Goal: Task Accomplishment & Management: Manage account settings

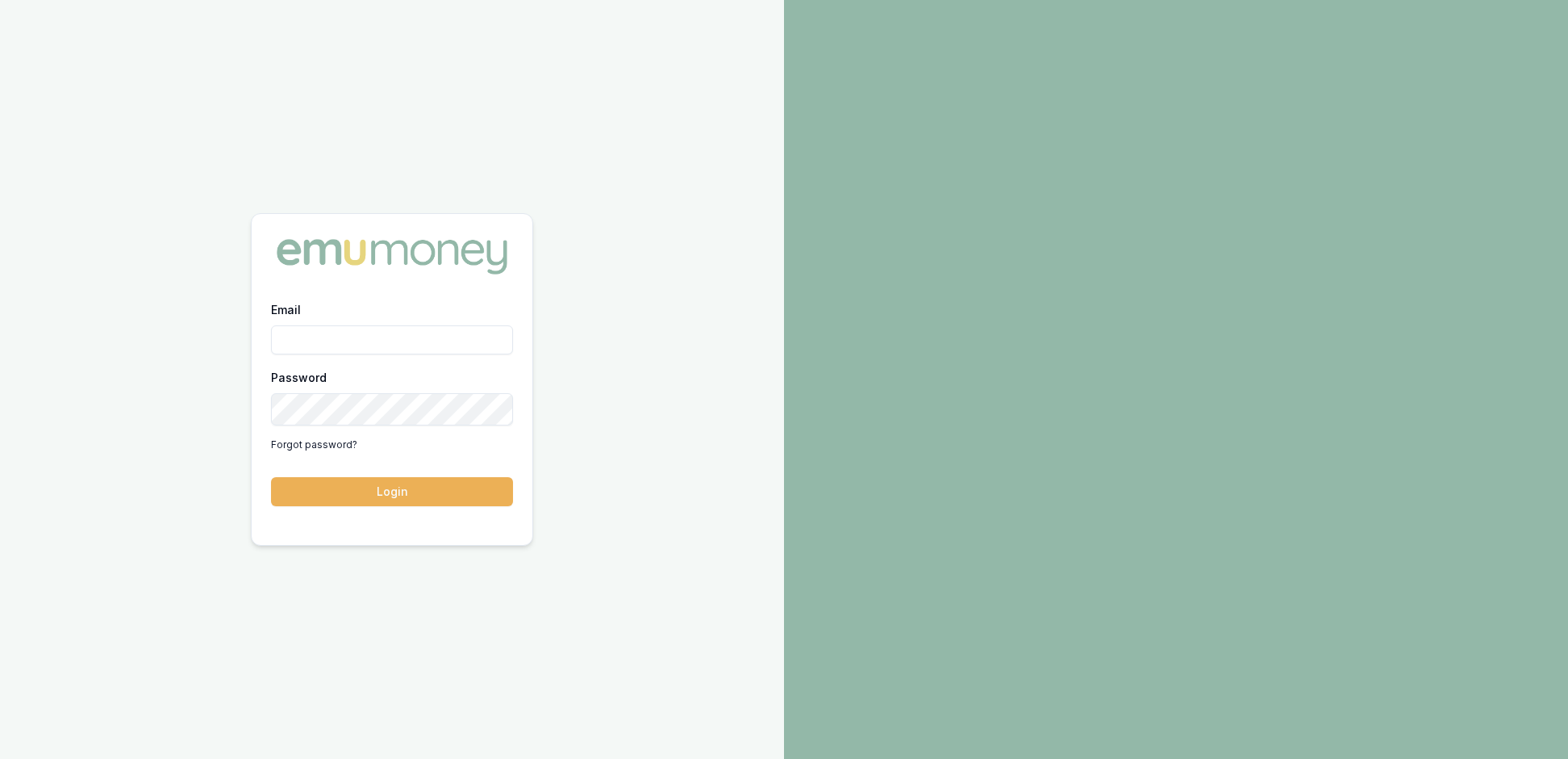
click at [306, 331] on input "Email" at bounding box center [392, 339] width 242 height 29
click at [388, 334] on input "Email" at bounding box center [392, 339] width 242 height 29
click at [414, 330] on input "Email" at bounding box center [392, 339] width 242 height 29
type input "rachael.connors@emumoney.com.au"
click at [377, 494] on button "Login" at bounding box center [392, 491] width 242 height 29
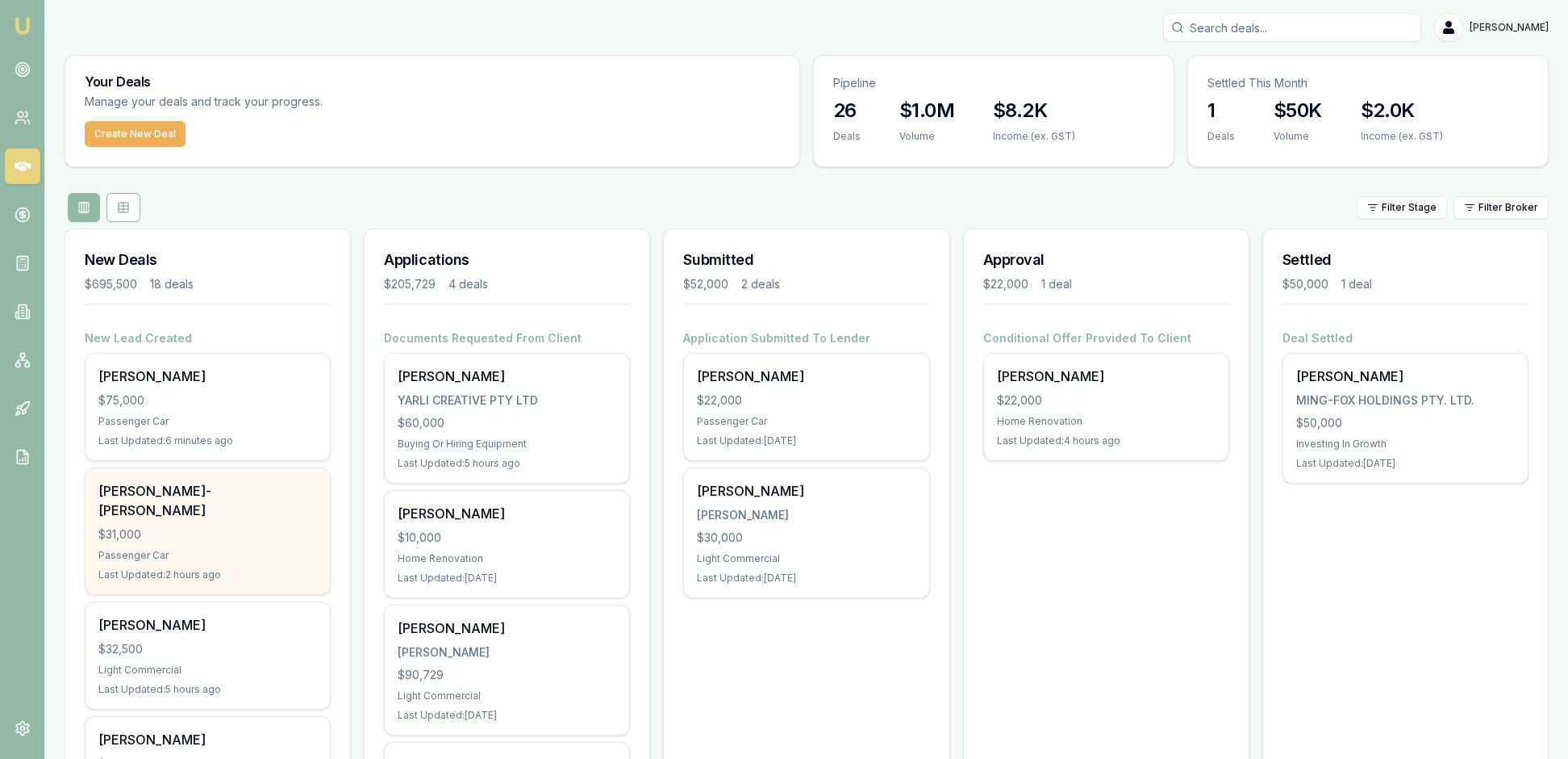
click at [284, 562] on div "Passenger Car" at bounding box center [207, 555] width 218 height 13
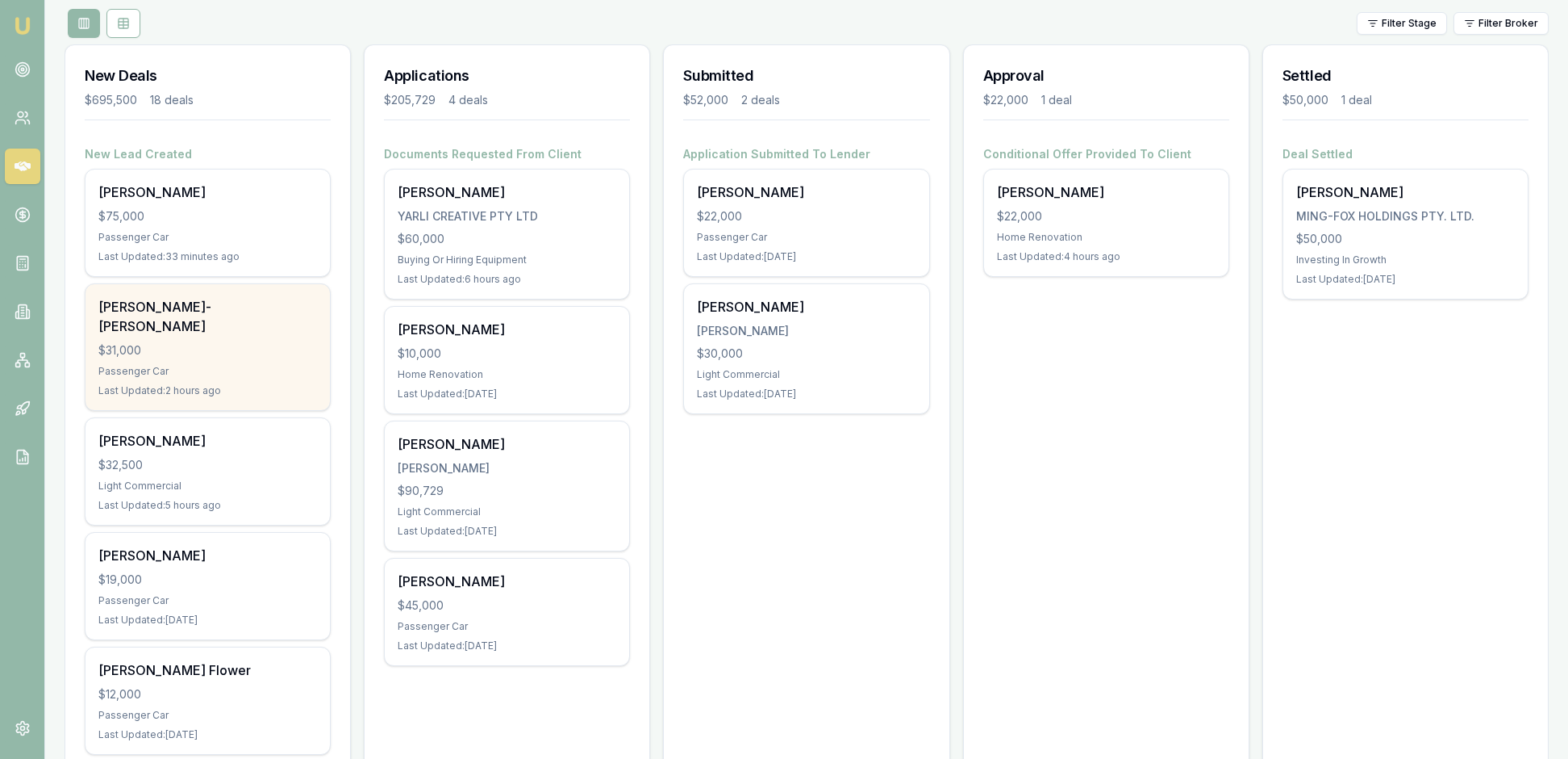
scroll to position [223, 0]
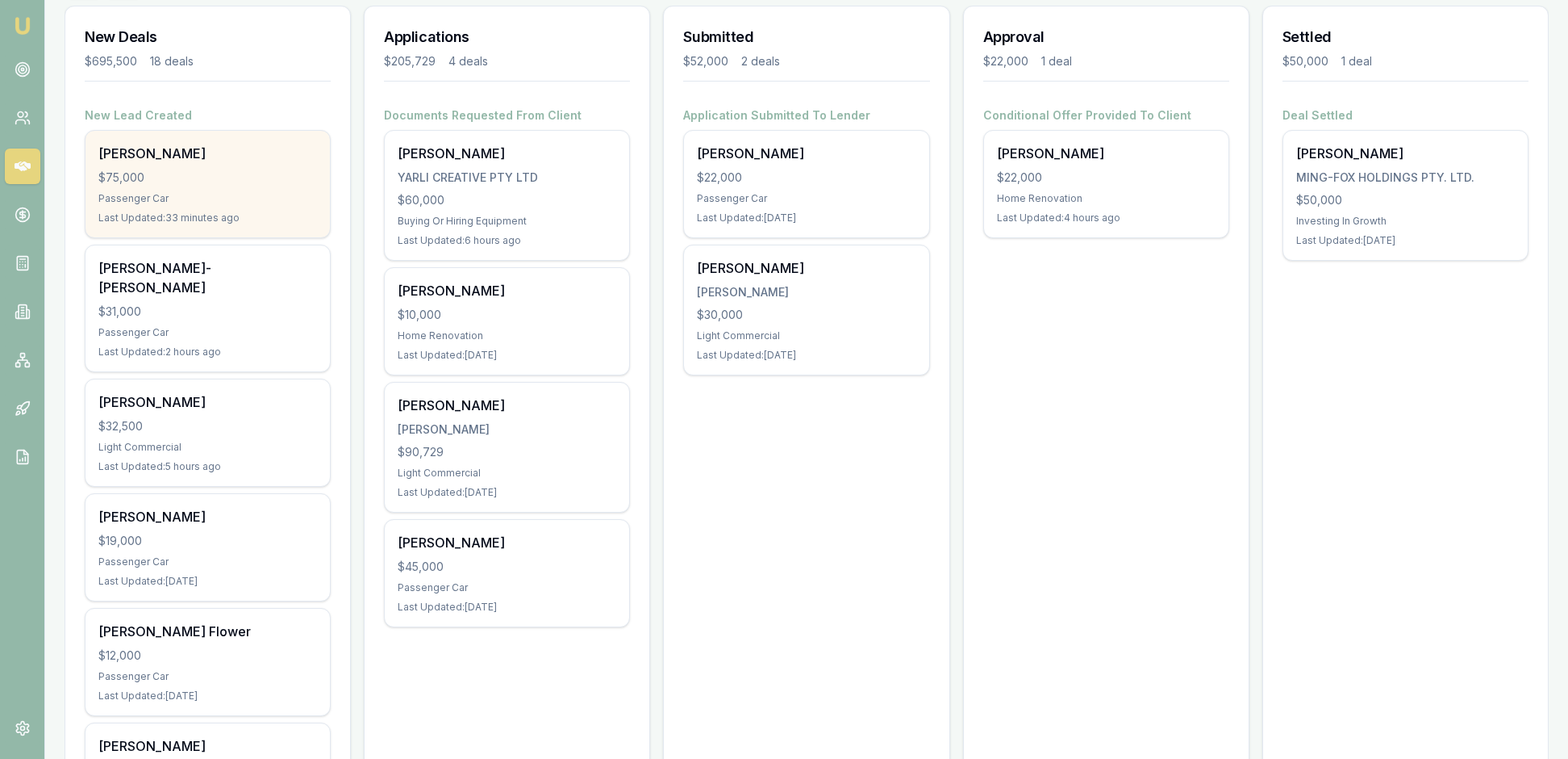
click at [199, 205] on div "Passenger Car" at bounding box center [207, 199] width 218 height 13
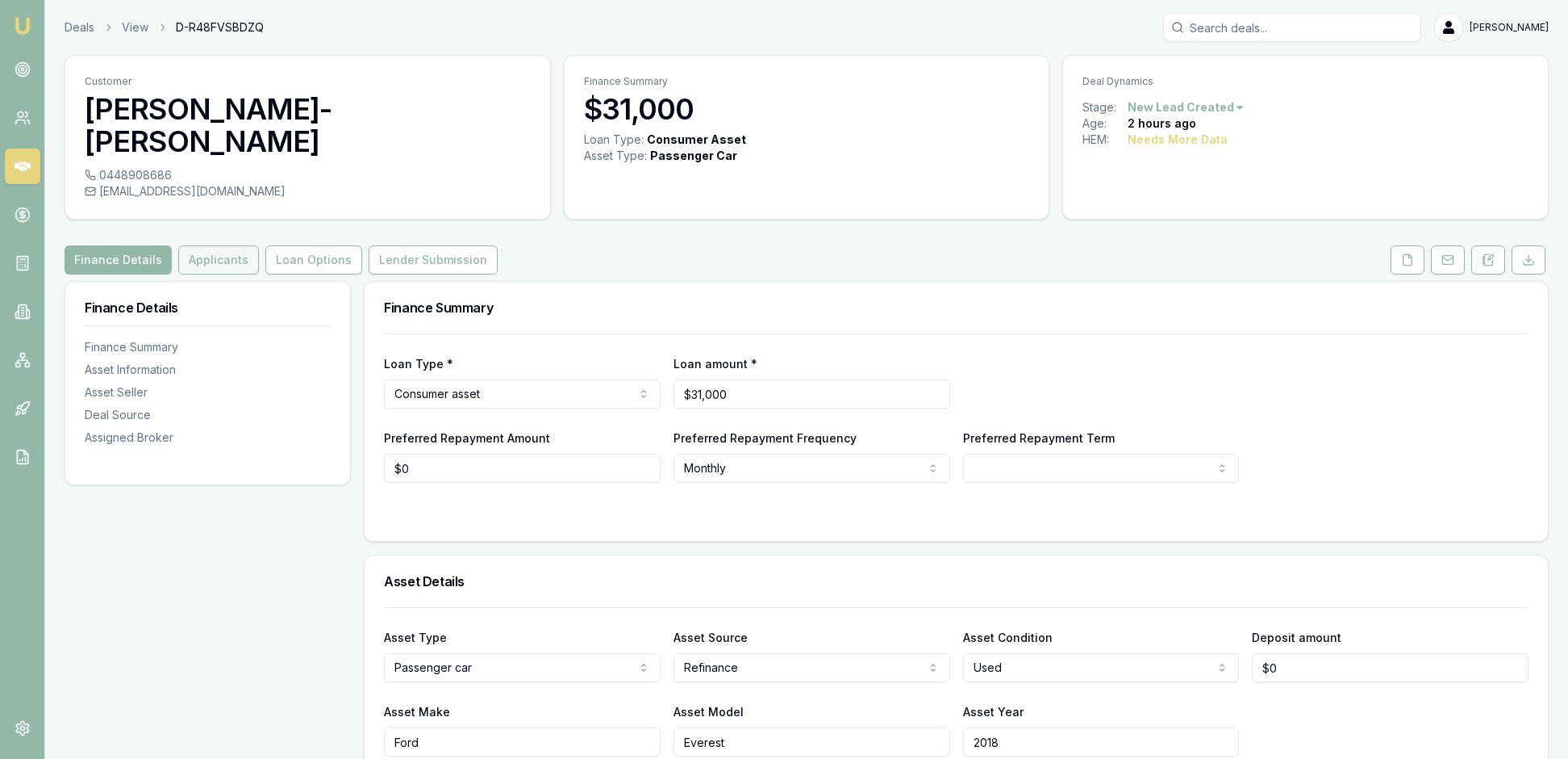
click at [253, 256] on button "Applicants" at bounding box center [218, 259] width 80 height 29
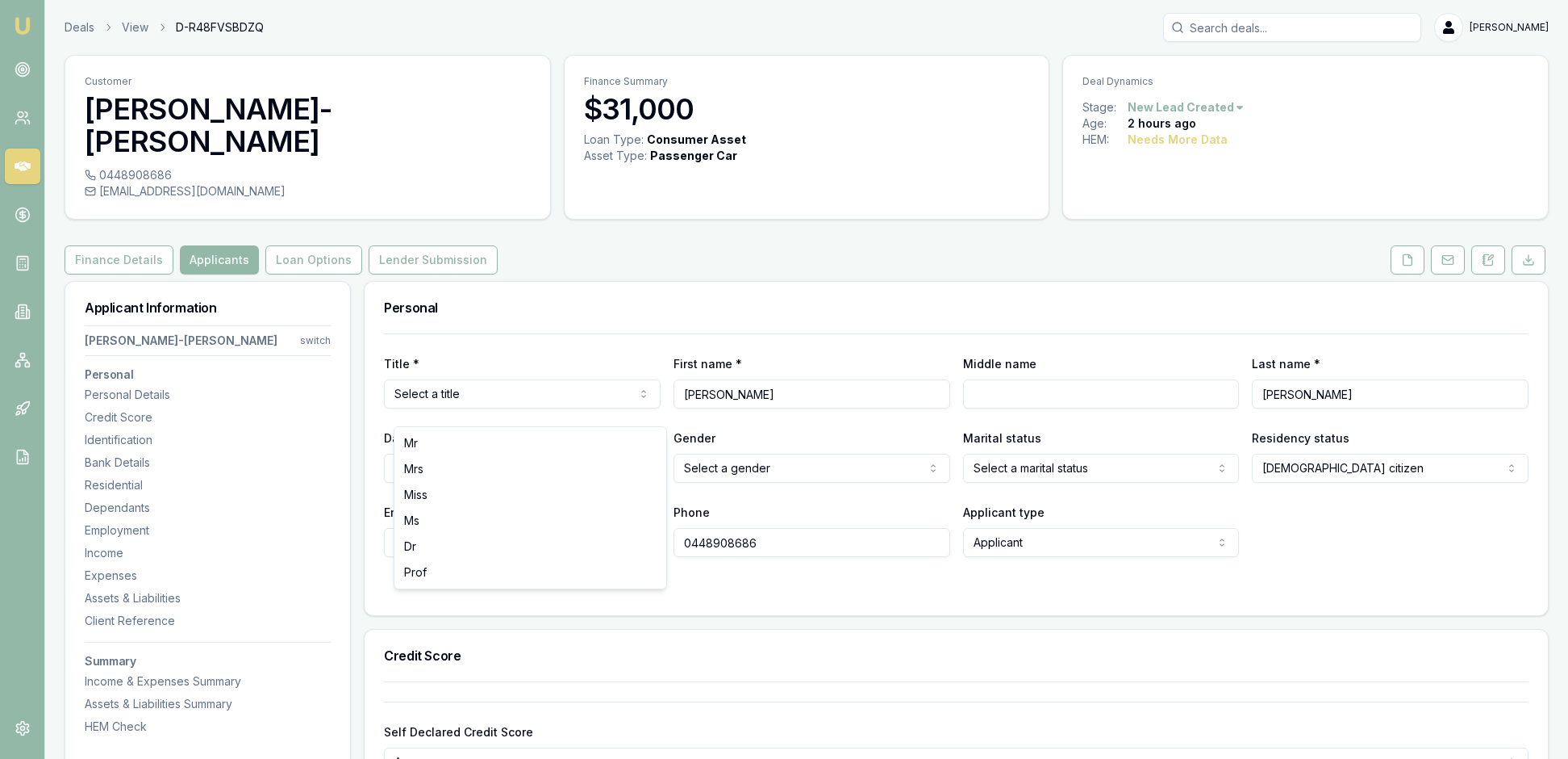
click at [642, 406] on html "Emu Broker Deals View D-R48FVSBDZQ [PERSON_NAME] Toggle Menu Customer [PERSON_N…" at bounding box center [784, 380] width 1568 height 759
type input "18/11/2003"
click at [926, 488] on html "Emu Broker Deals View D-R48FVSBDZQ Rachael Connors Toggle Menu Customer CONNOR …" at bounding box center [784, 380] width 1568 height 759
type input "Jay"
click at [913, 439] on div "Title * Mr Mr Mrs Miss Ms Dr Prof First name * CONNOR Middle name Jay Last name…" at bounding box center [956, 445] width 1144 height 224
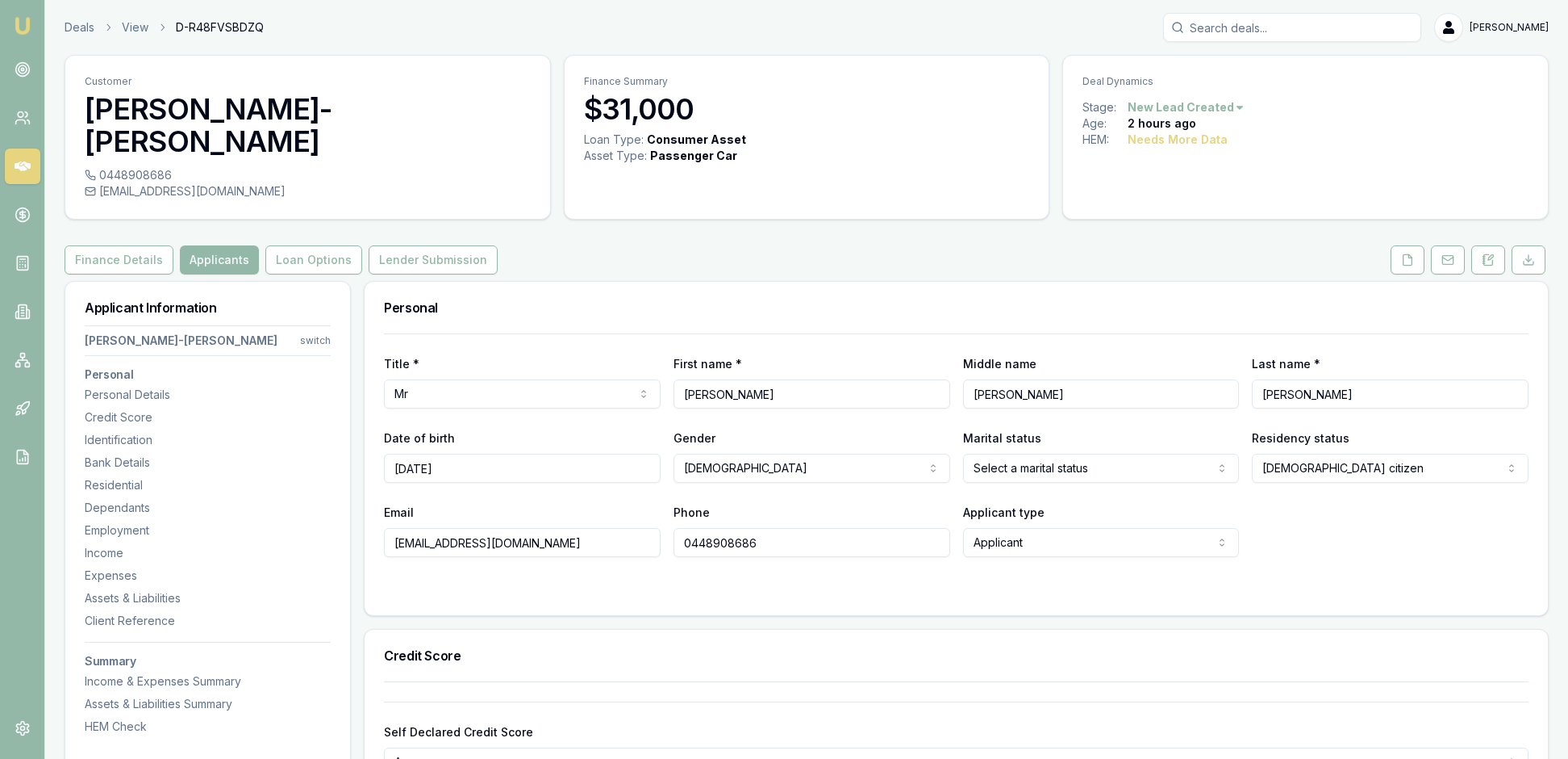
click at [1225, 489] on html "Emu Broker Deals View D-R48FVSBDZQ Rachael Connors Toggle Menu Customer CONNOR …" at bounding box center [784, 380] width 1568 height 759
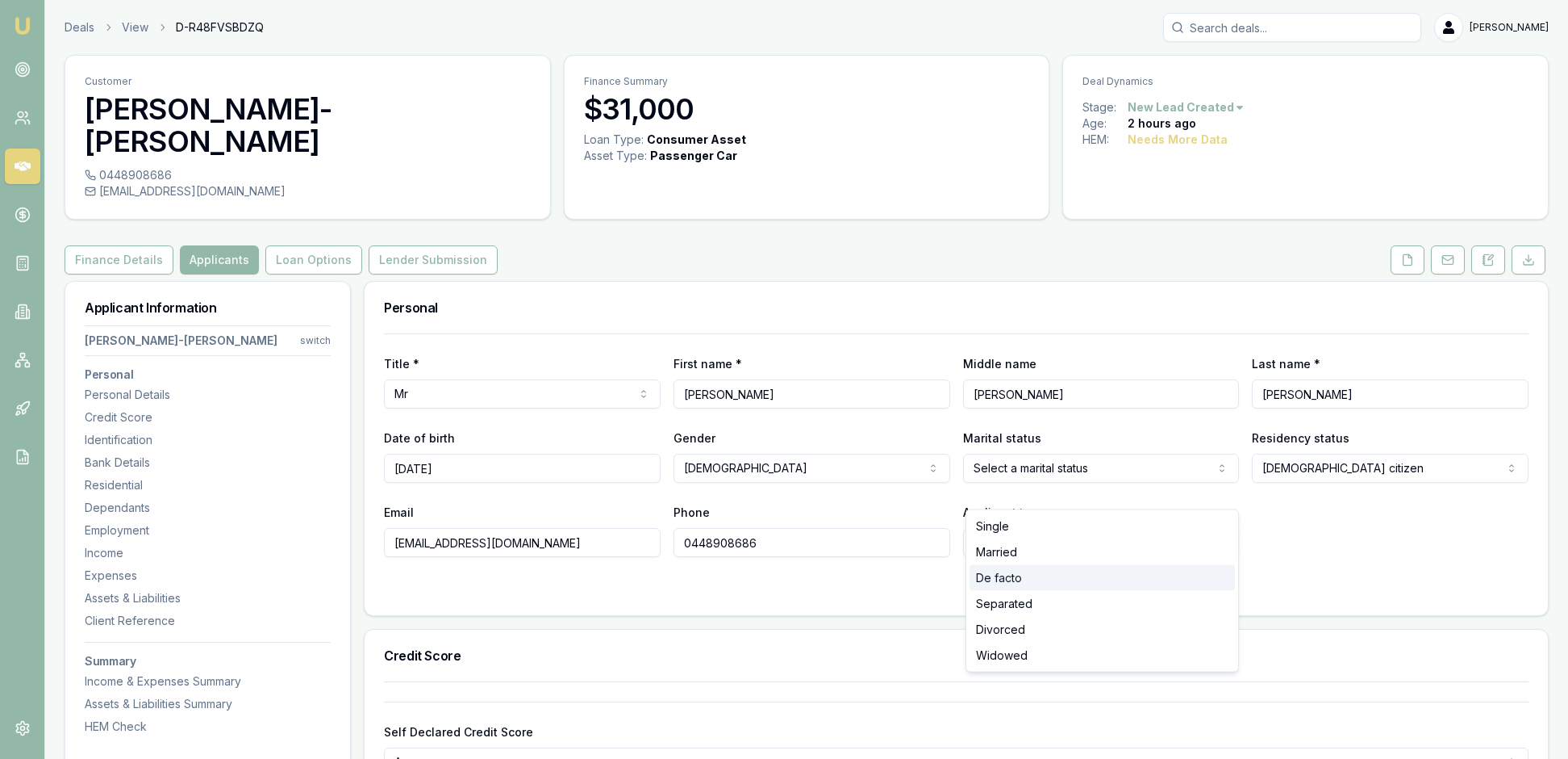
select select "DE_FACTO"
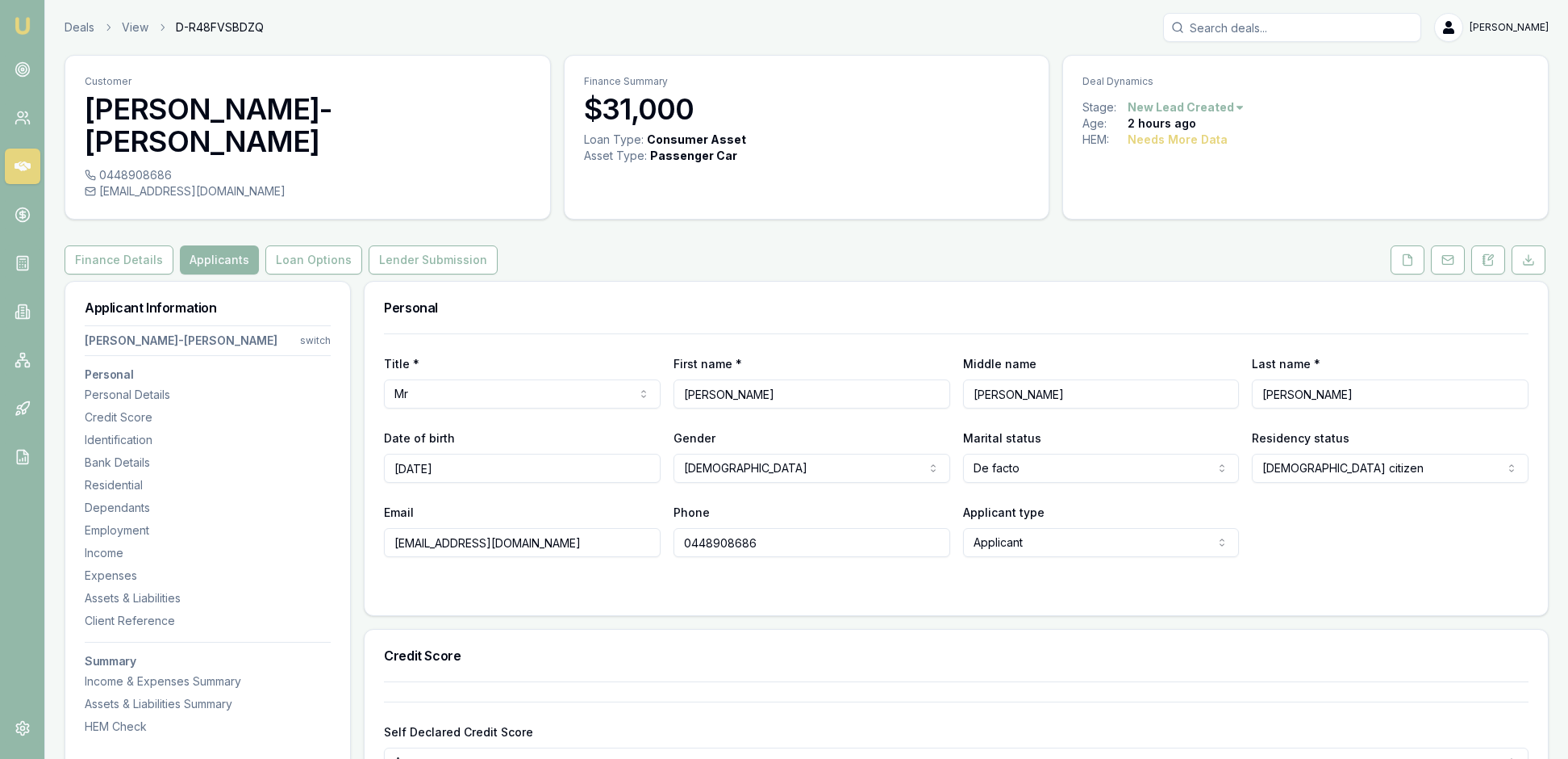
click at [1349, 551] on div "Email 1goldfish4@gmail.com Phone 0448908686 Applicant type Applicant Applicant …" at bounding box center [956, 529] width 1144 height 55
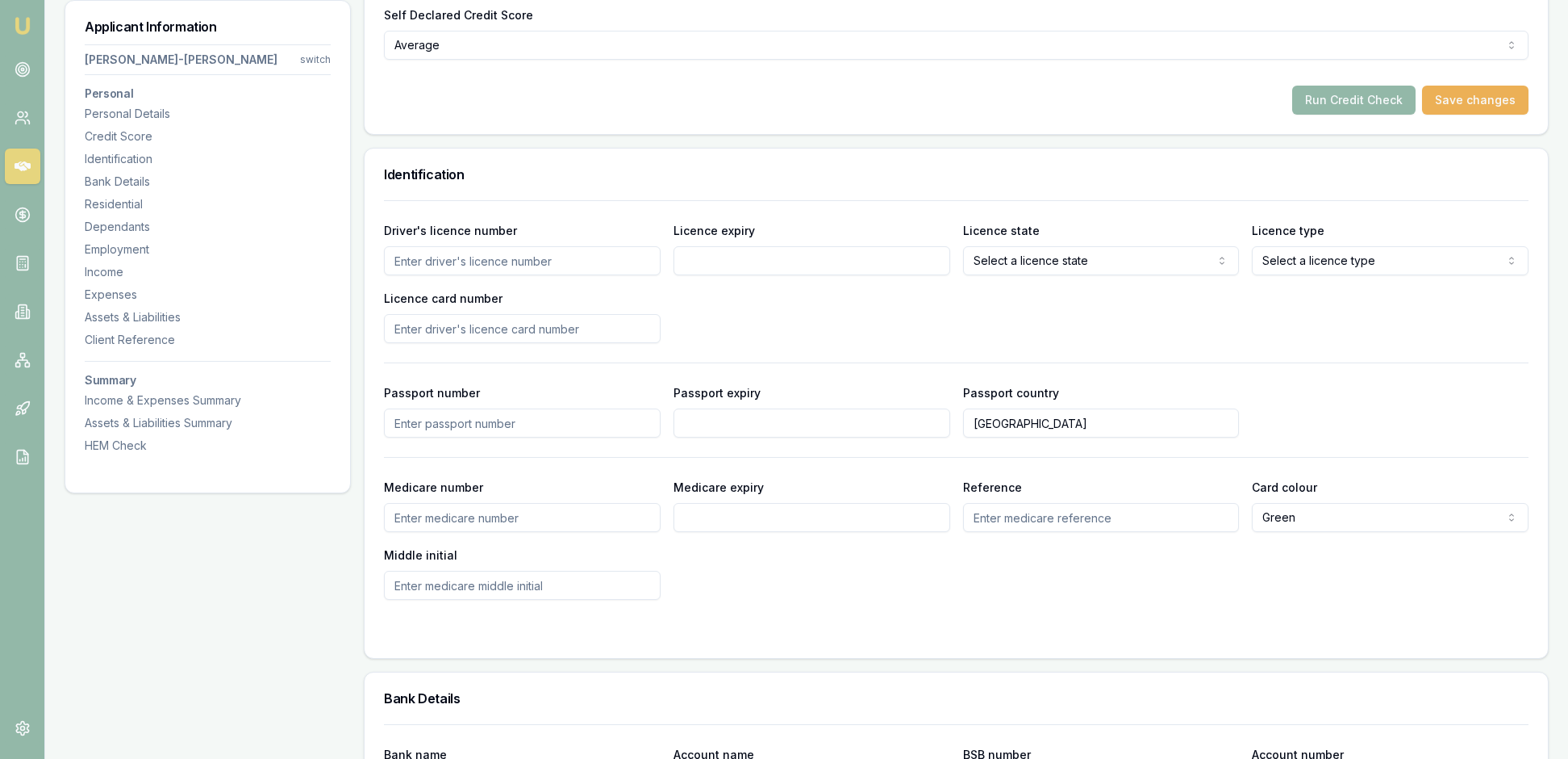
scroll to position [703, 0]
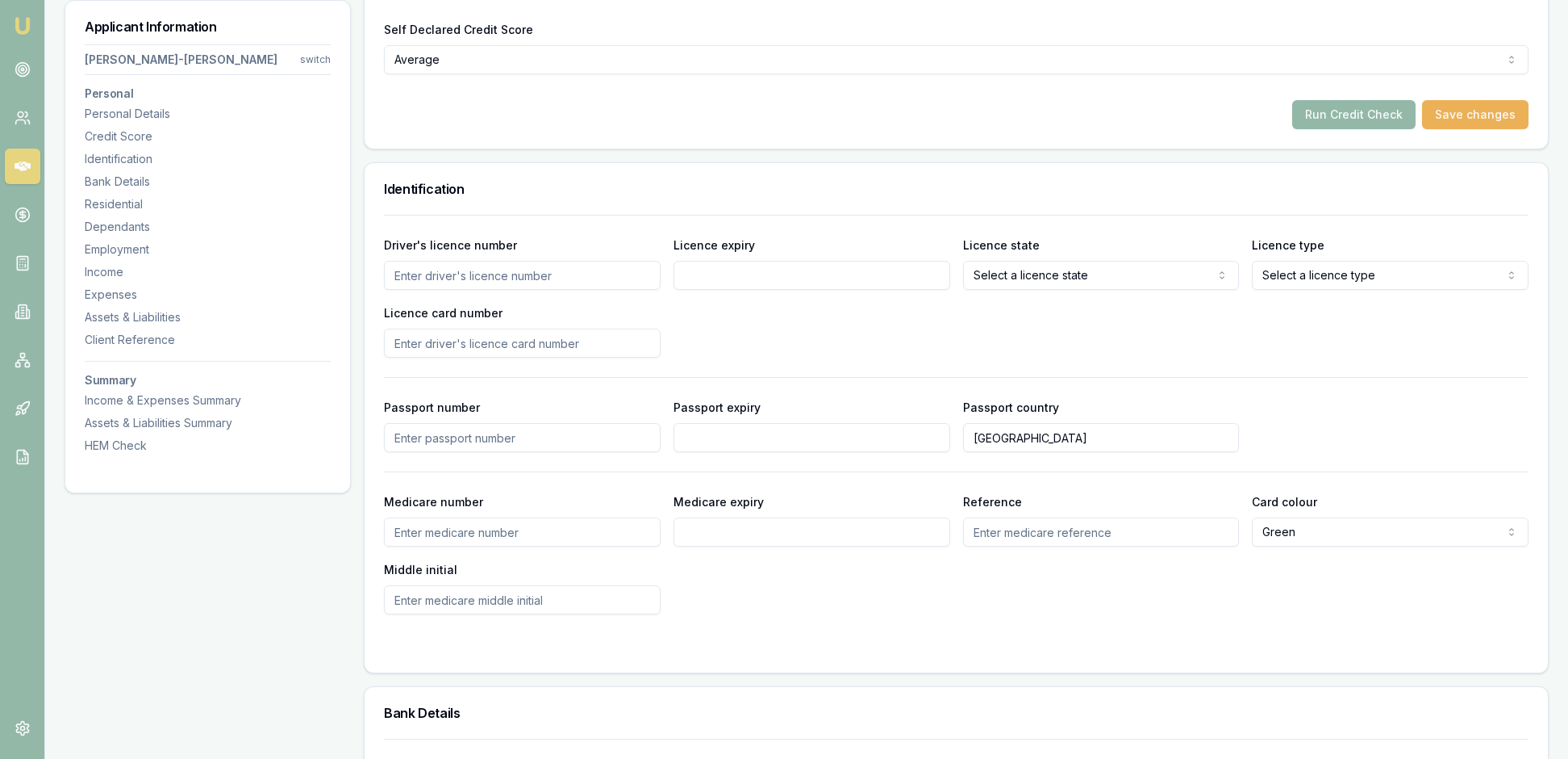
click at [800, 462] on div "Driver's licence number Licence expiry Licence state Select a licence state NSW…" at bounding box center [956, 415] width 1144 height 400
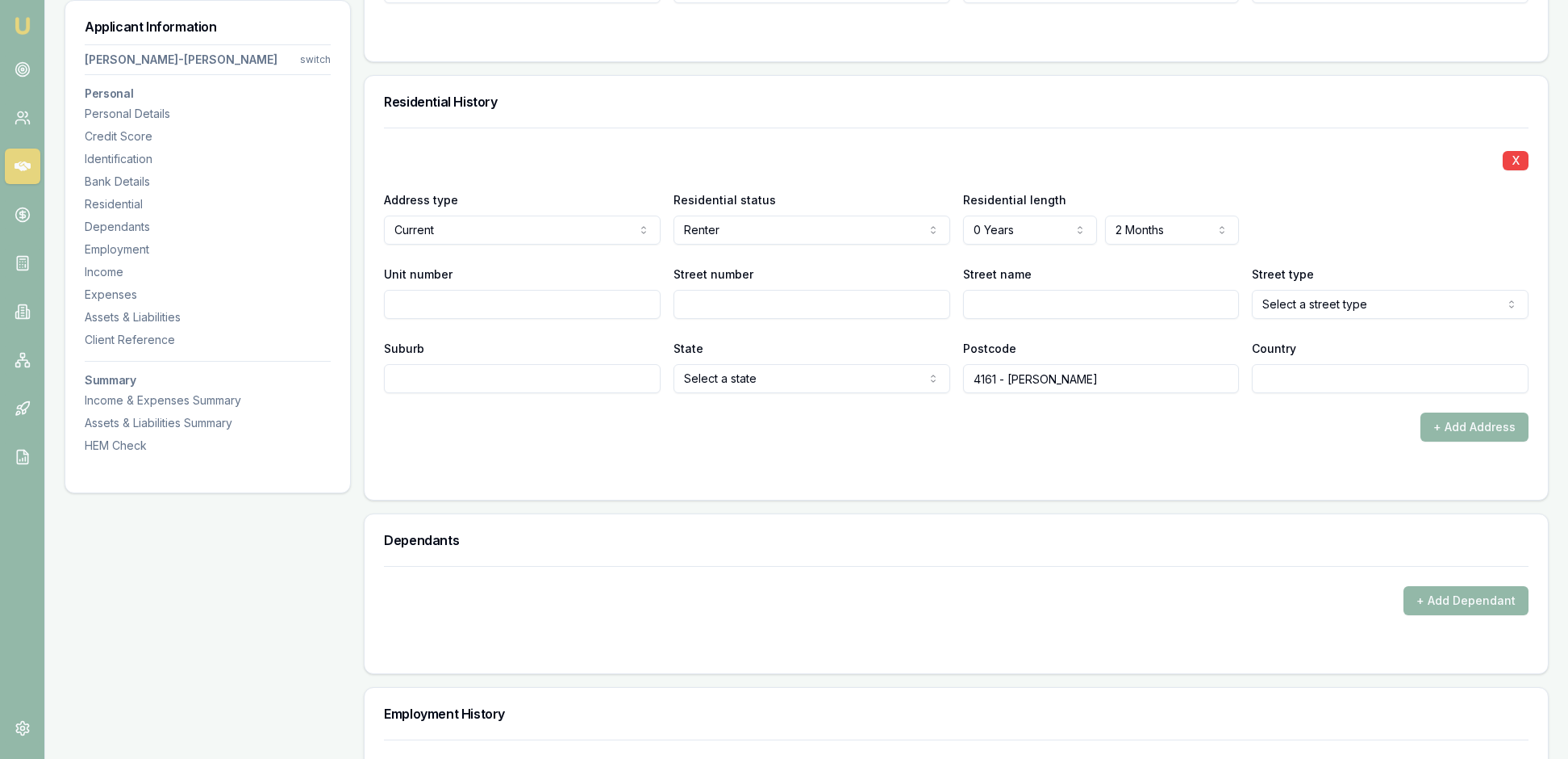
scroll to position [1521, 0]
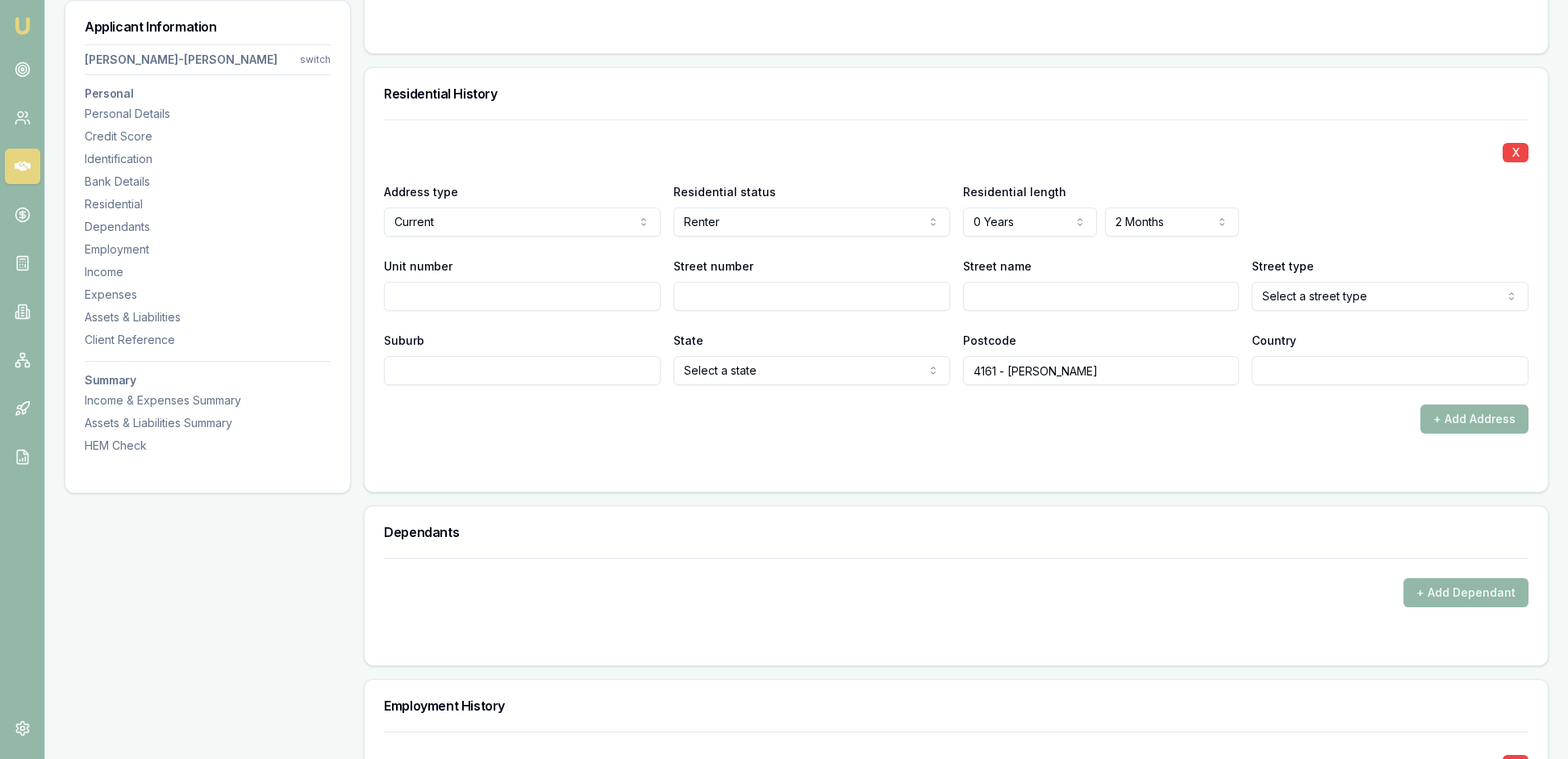
click at [1152, 162] on div "X" at bounding box center [956, 151] width 1144 height 22
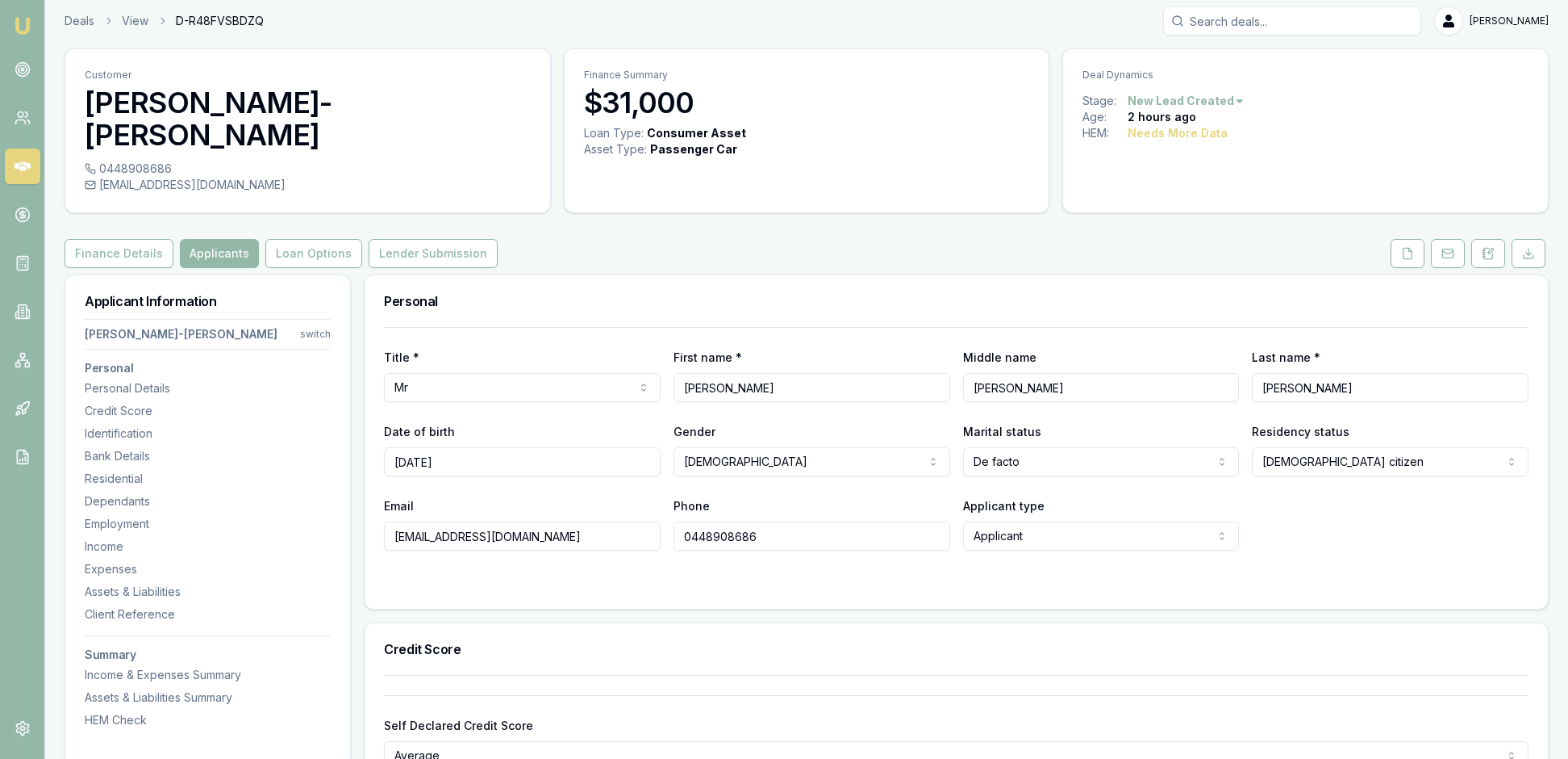
scroll to position [-3, 0]
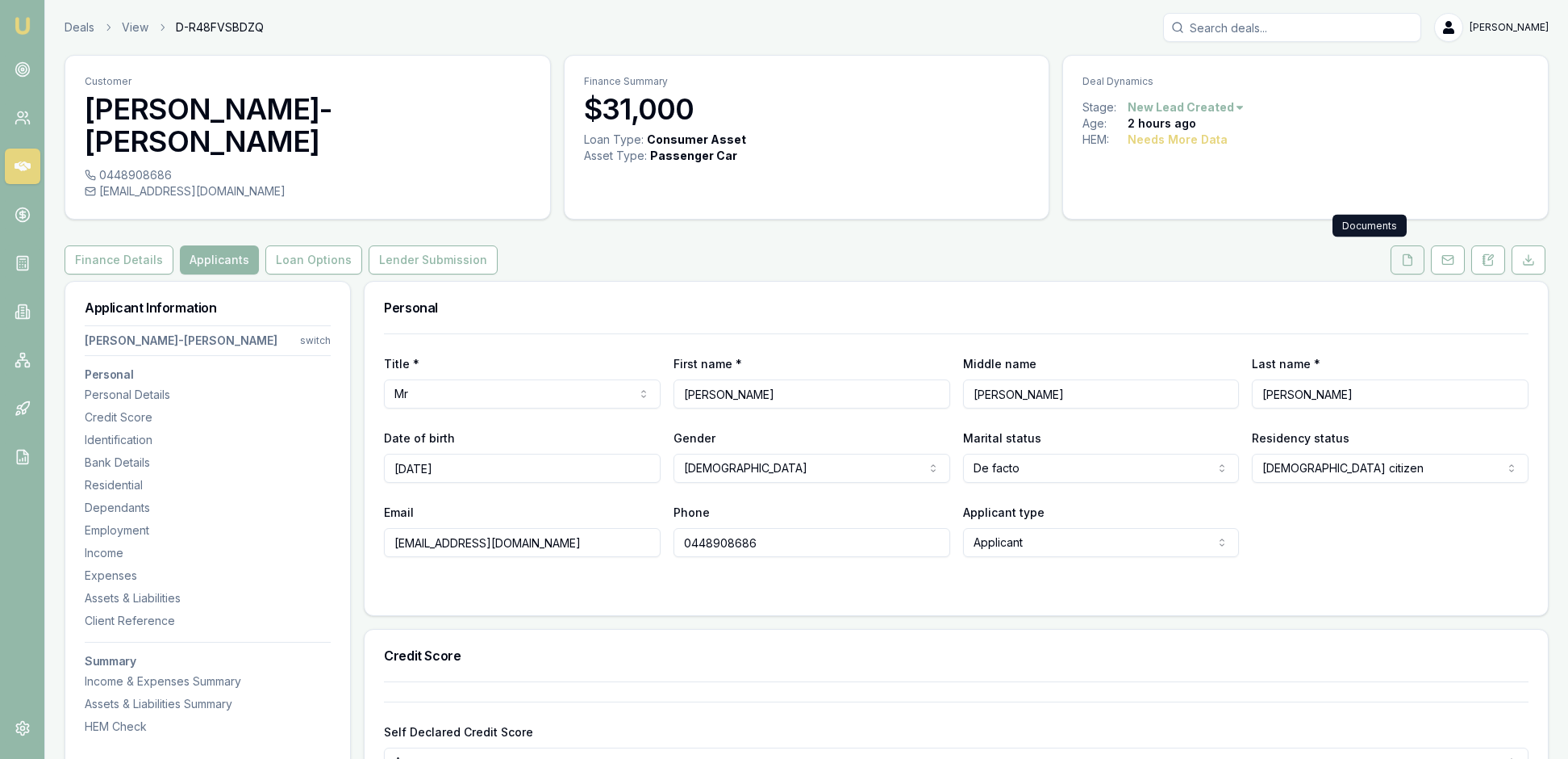
click at [1401, 258] on icon at bounding box center [1408, 260] width 13 height 13
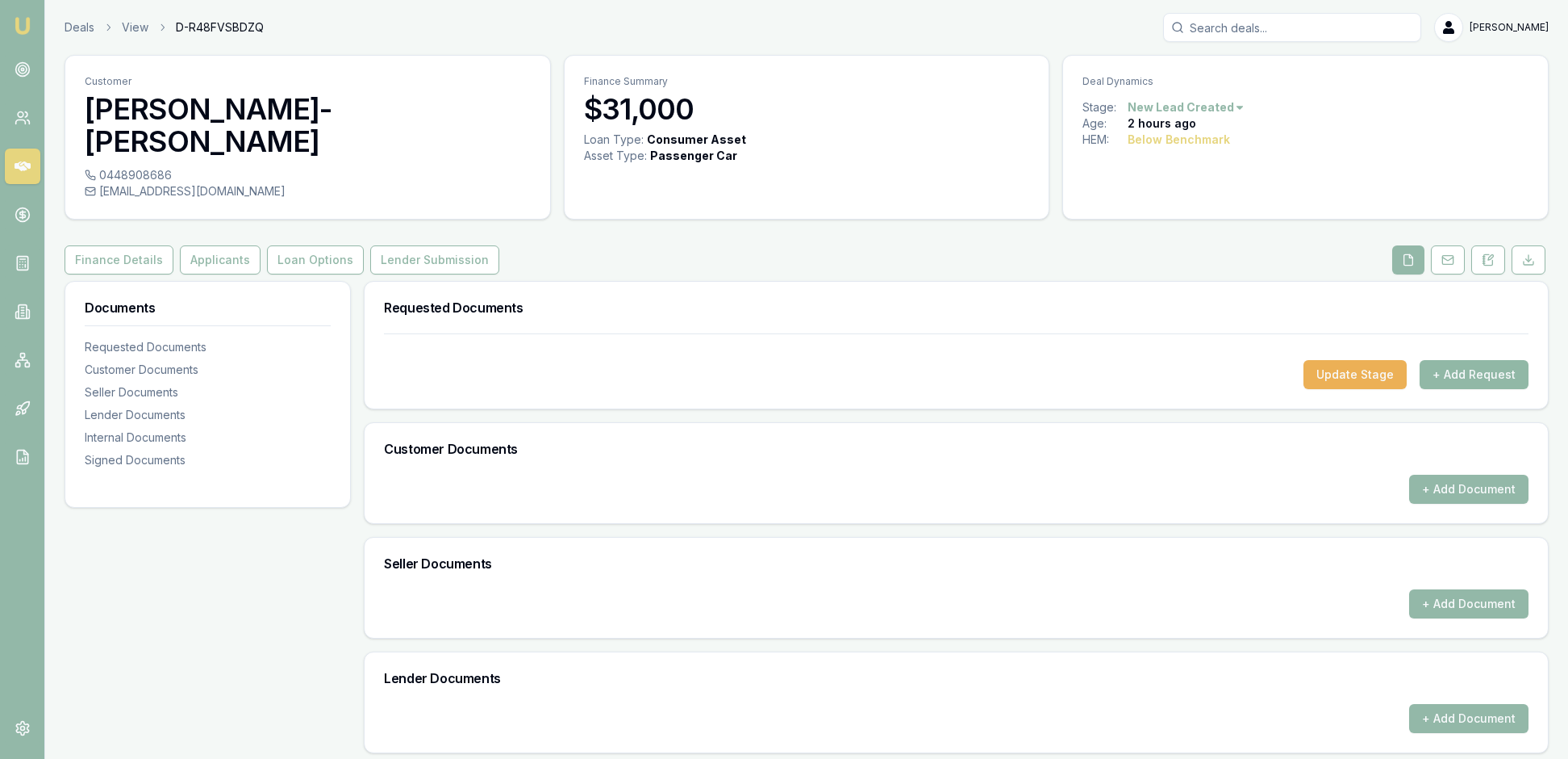
click at [1457, 386] on button "+ Add Request" at bounding box center [1475, 374] width 109 height 29
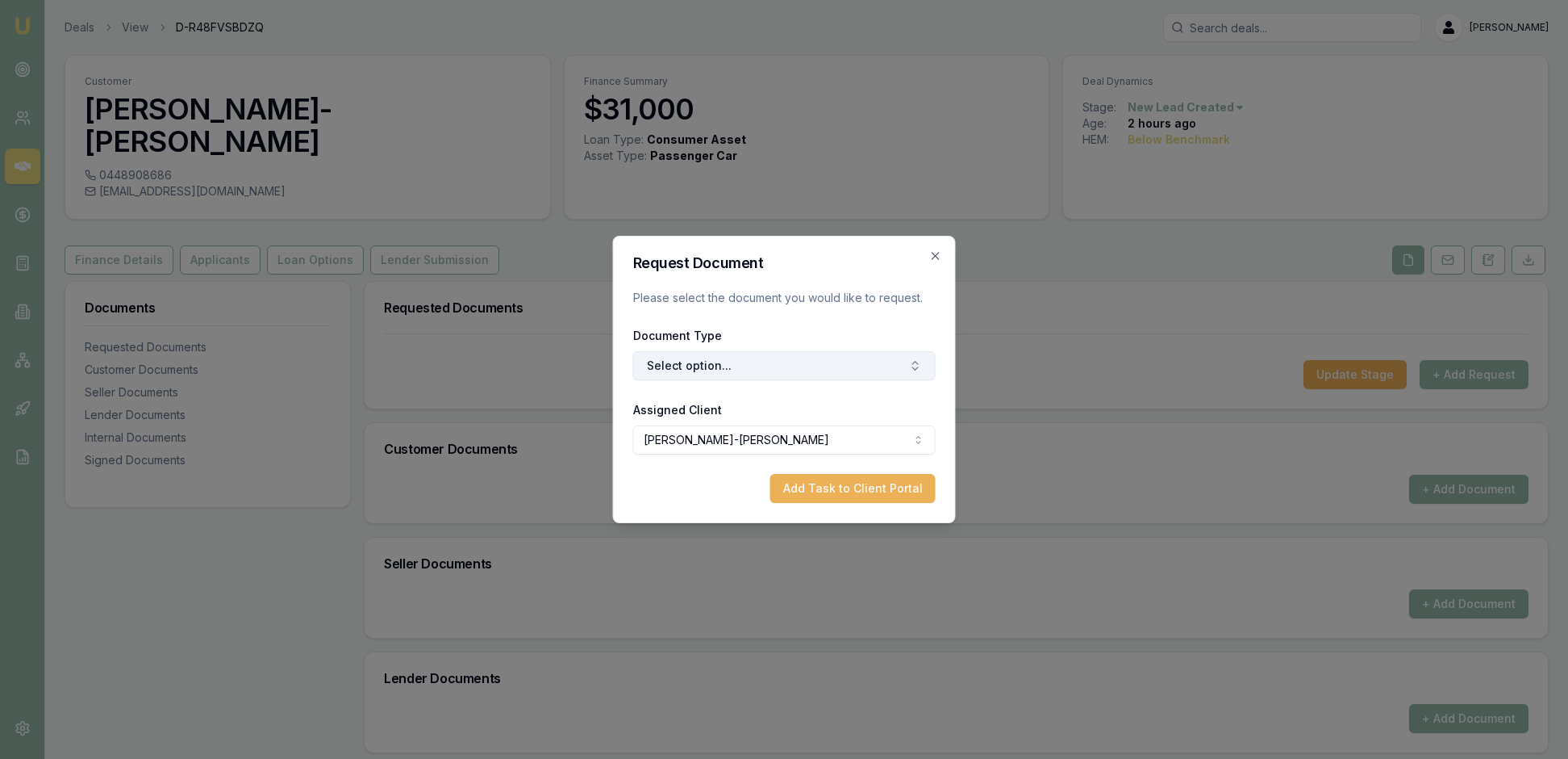
click at [918, 368] on button "Select option..." at bounding box center [784, 365] width 302 height 29
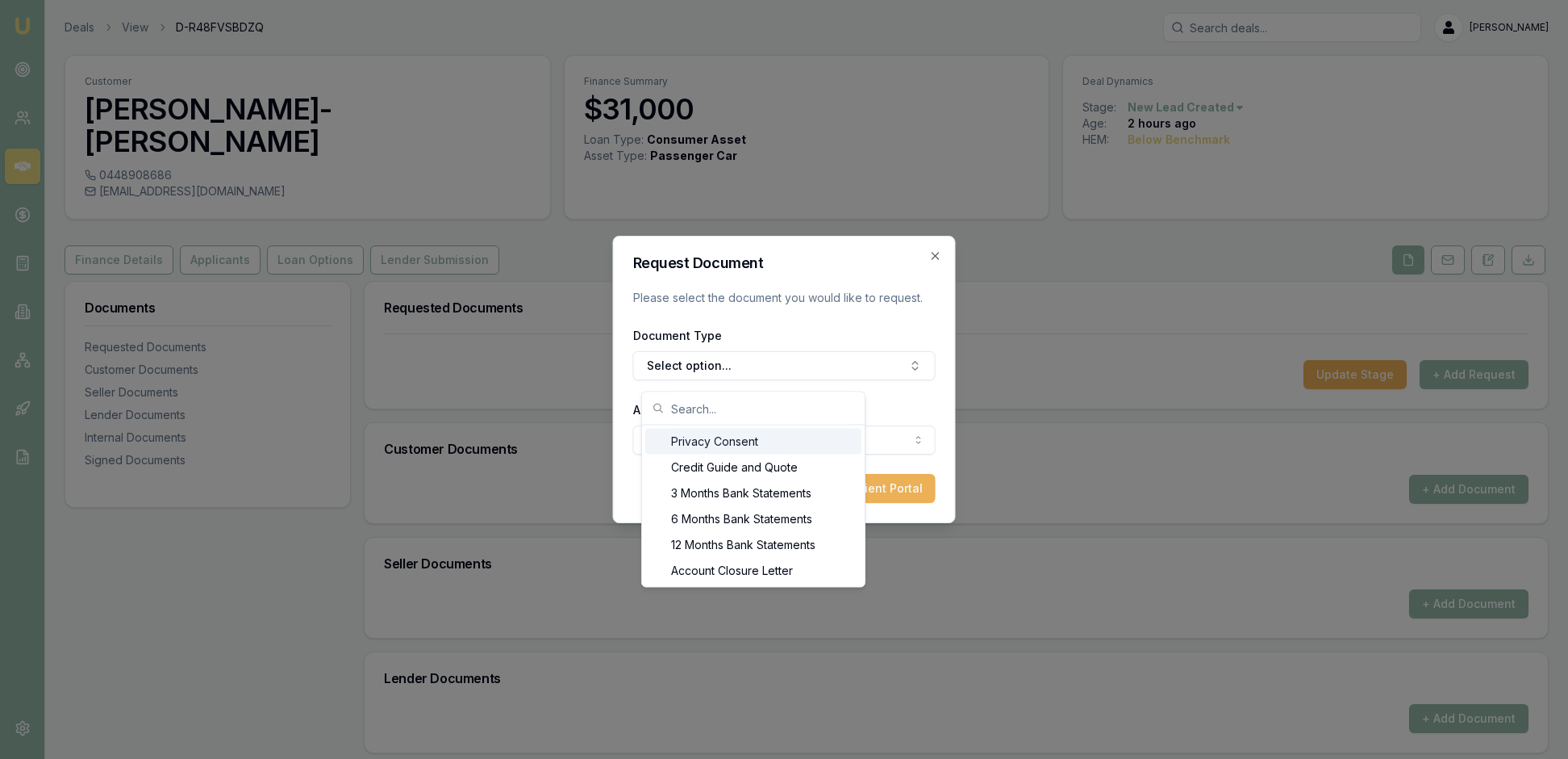
click at [822, 444] on div "Privacy Consent" at bounding box center [754, 442] width 216 height 26
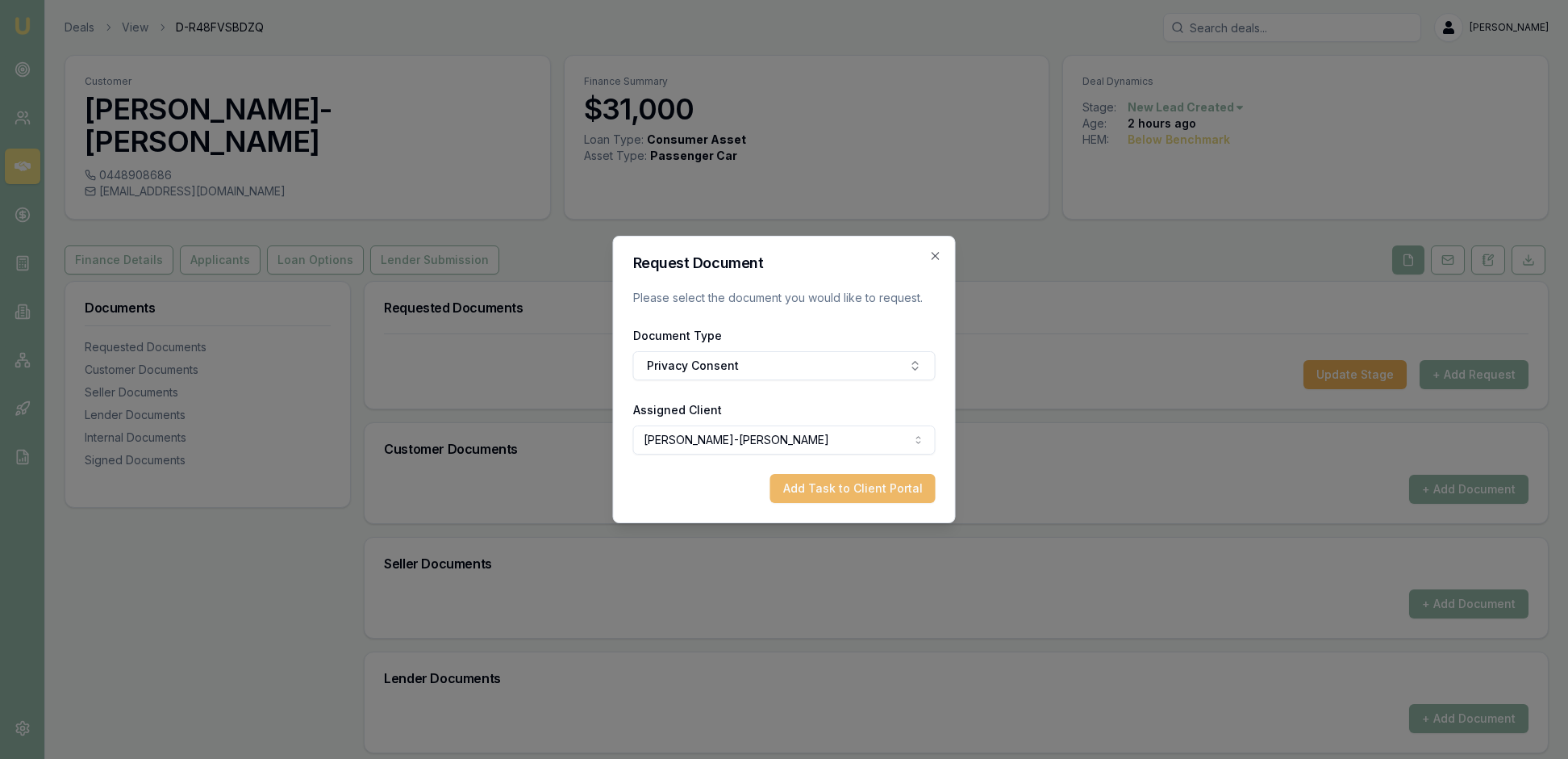
click at [820, 503] on button "Add Task to Client Portal" at bounding box center [853, 488] width 166 height 29
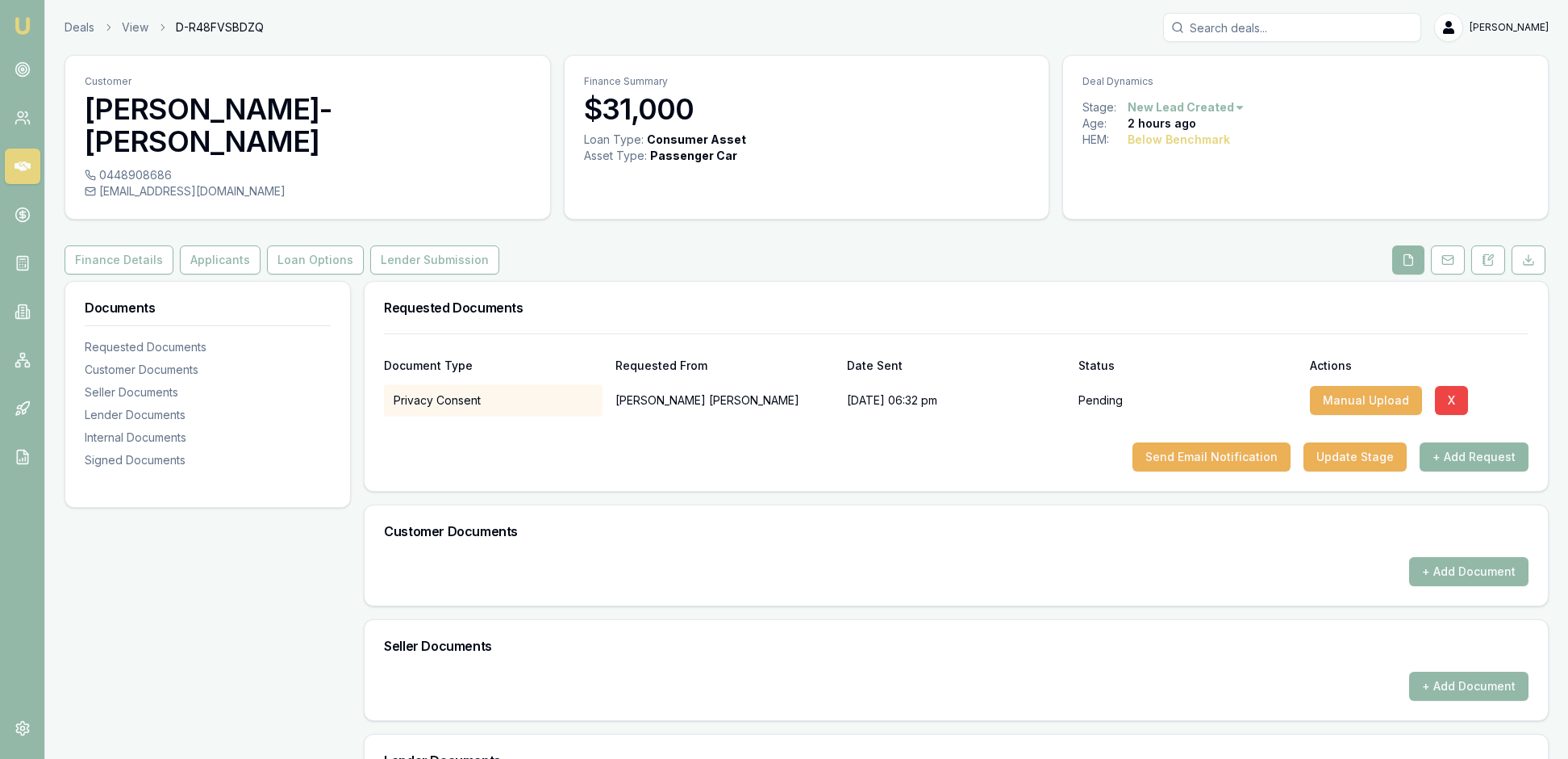
click at [1462, 471] on button "+ Add Request" at bounding box center [1475, 456] width 109 height 29
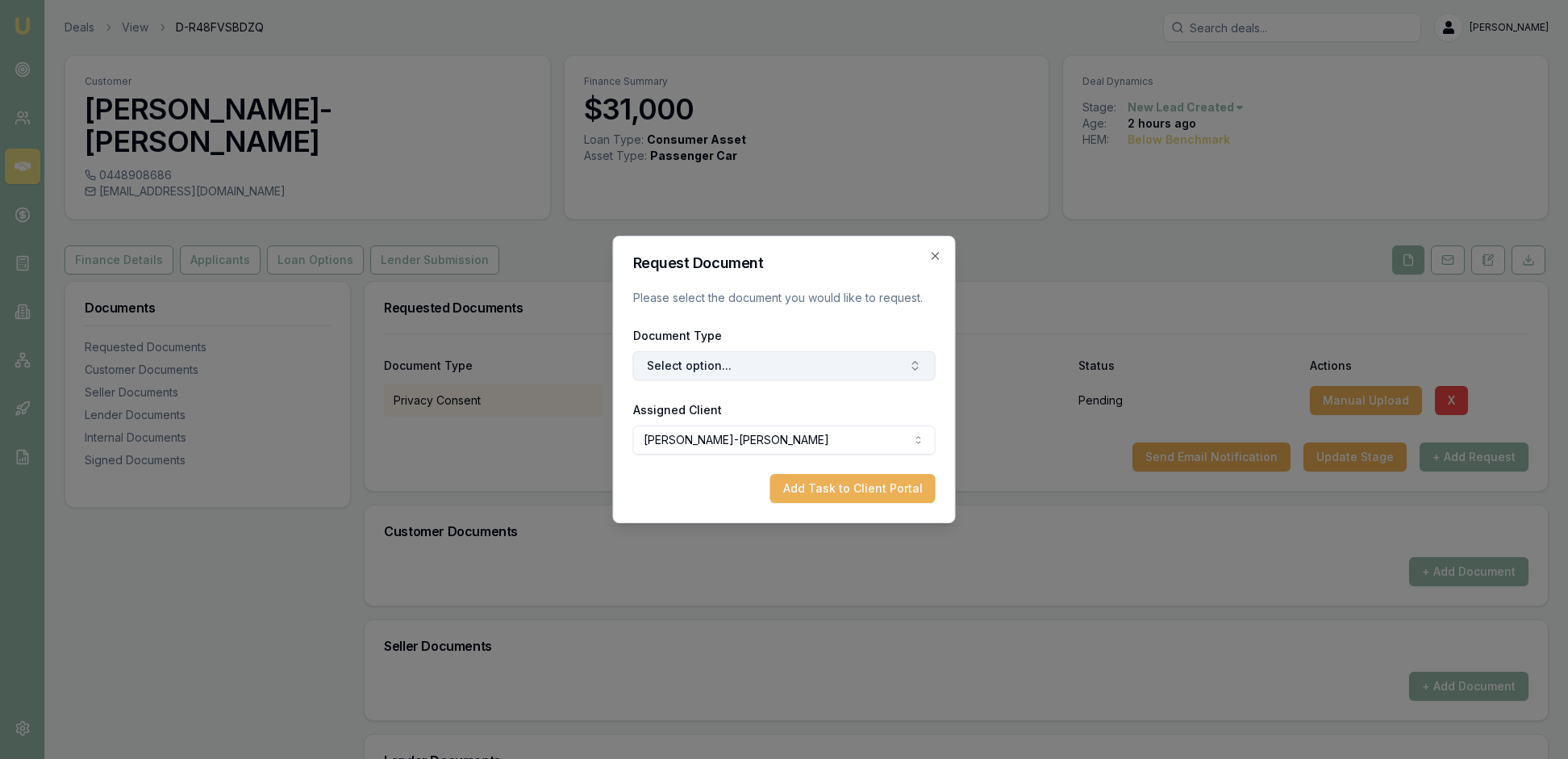
click at [912, 364] on icon "button" at bounding box center [915, 363] width 6 height 3
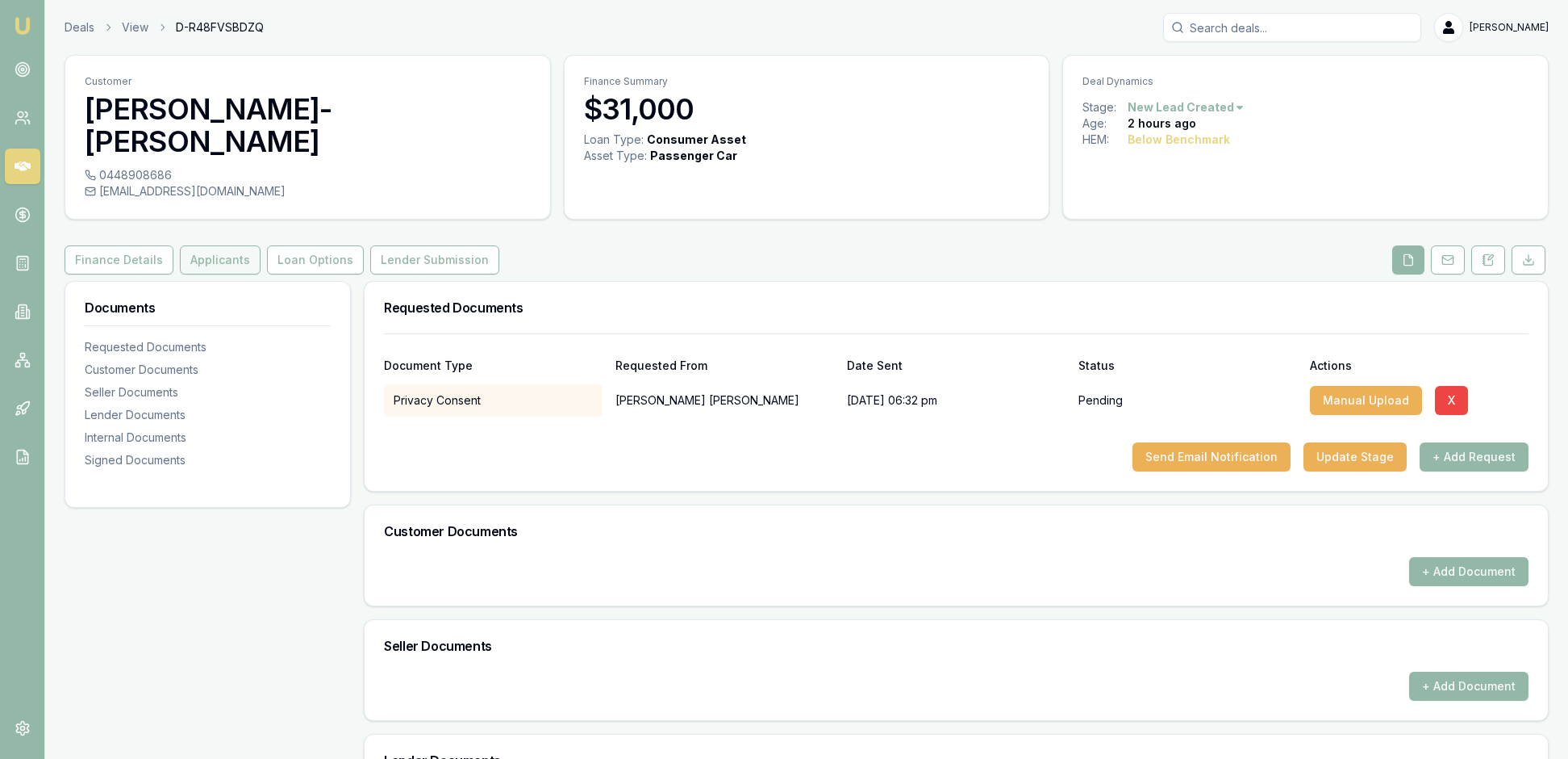
click at [261, 254] on button "Applicants" at bounding box center [219, 259] width 80 height 29
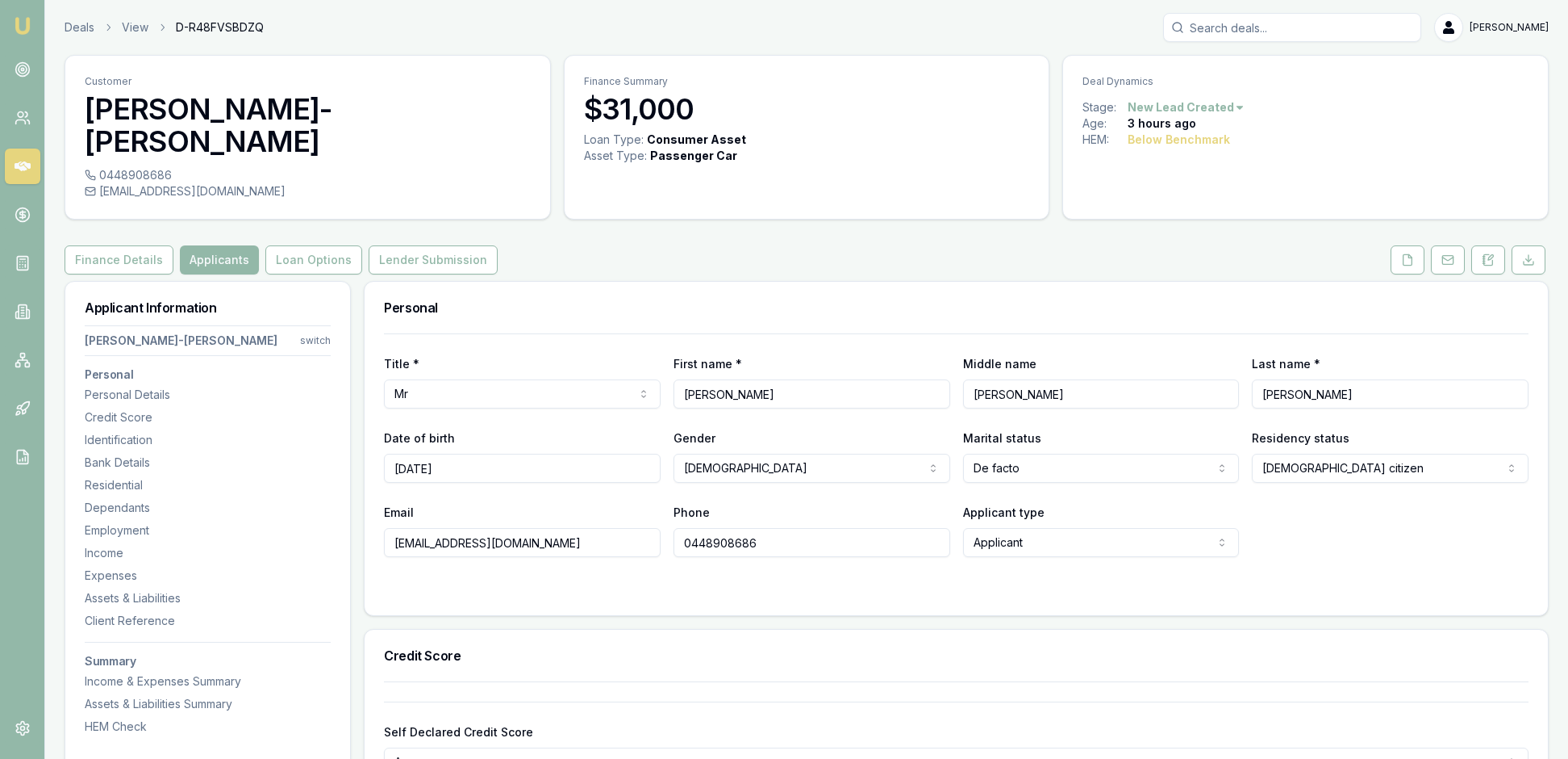
click at [829, 302] on h3 "Personal" at bounding box center [956, 307] width 1144 height 13
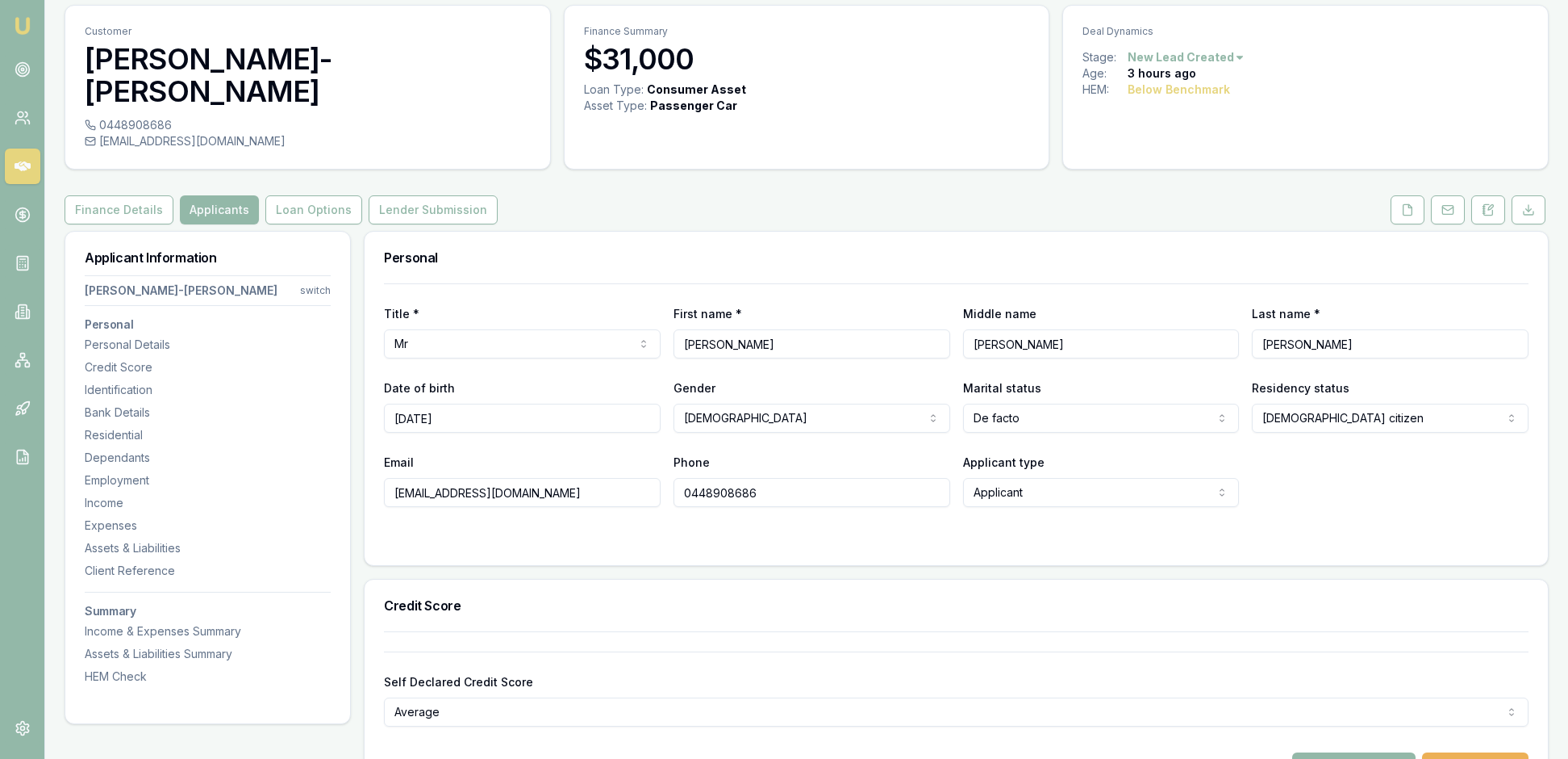
scroll to position [48, 0]
click at [1401, 211] on icon at bounding box center [1408, 211] width 13 height 13
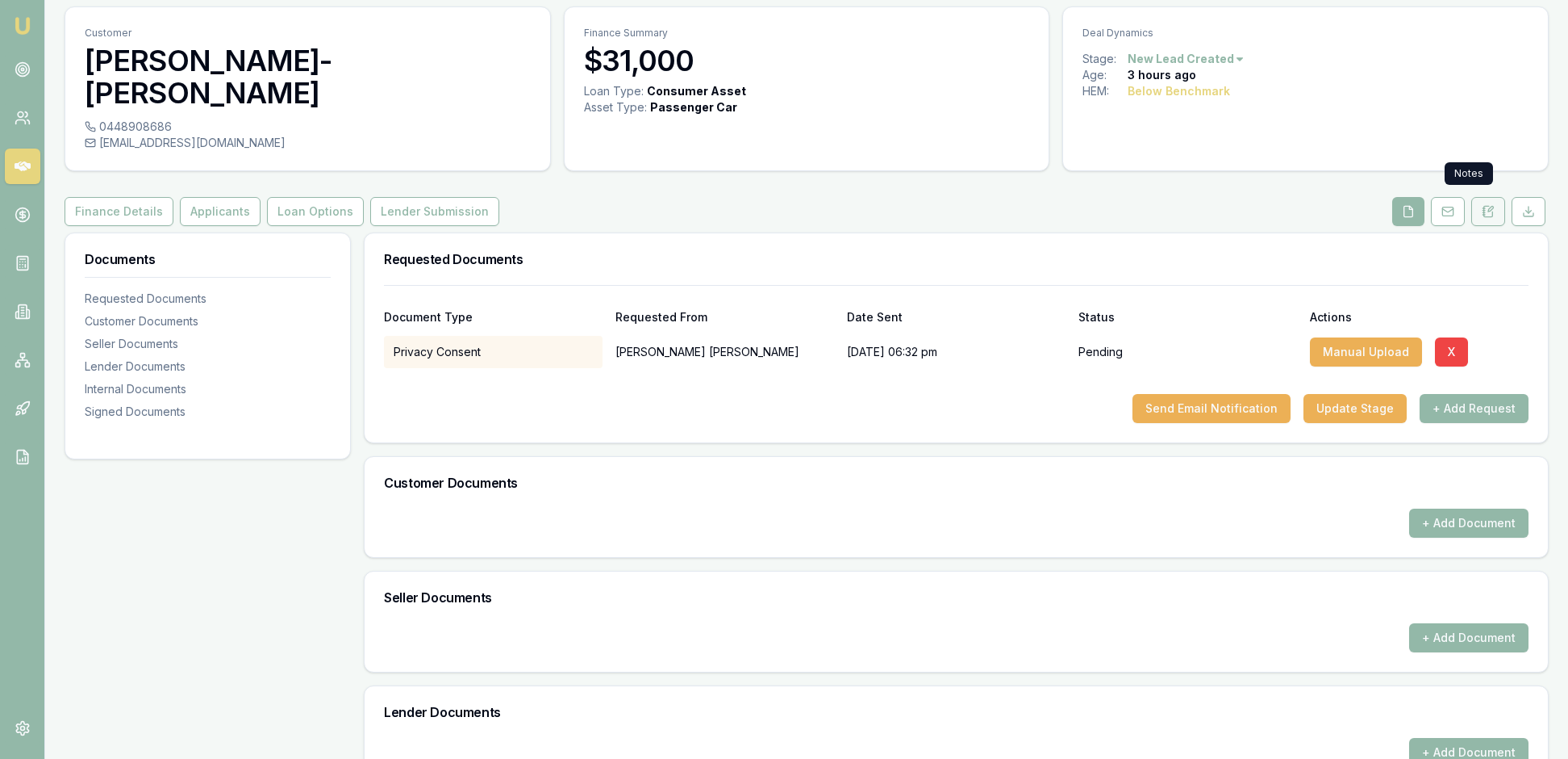
click at [1482, 205] on icon at bounding box center [1488, 211] width 13 height 13
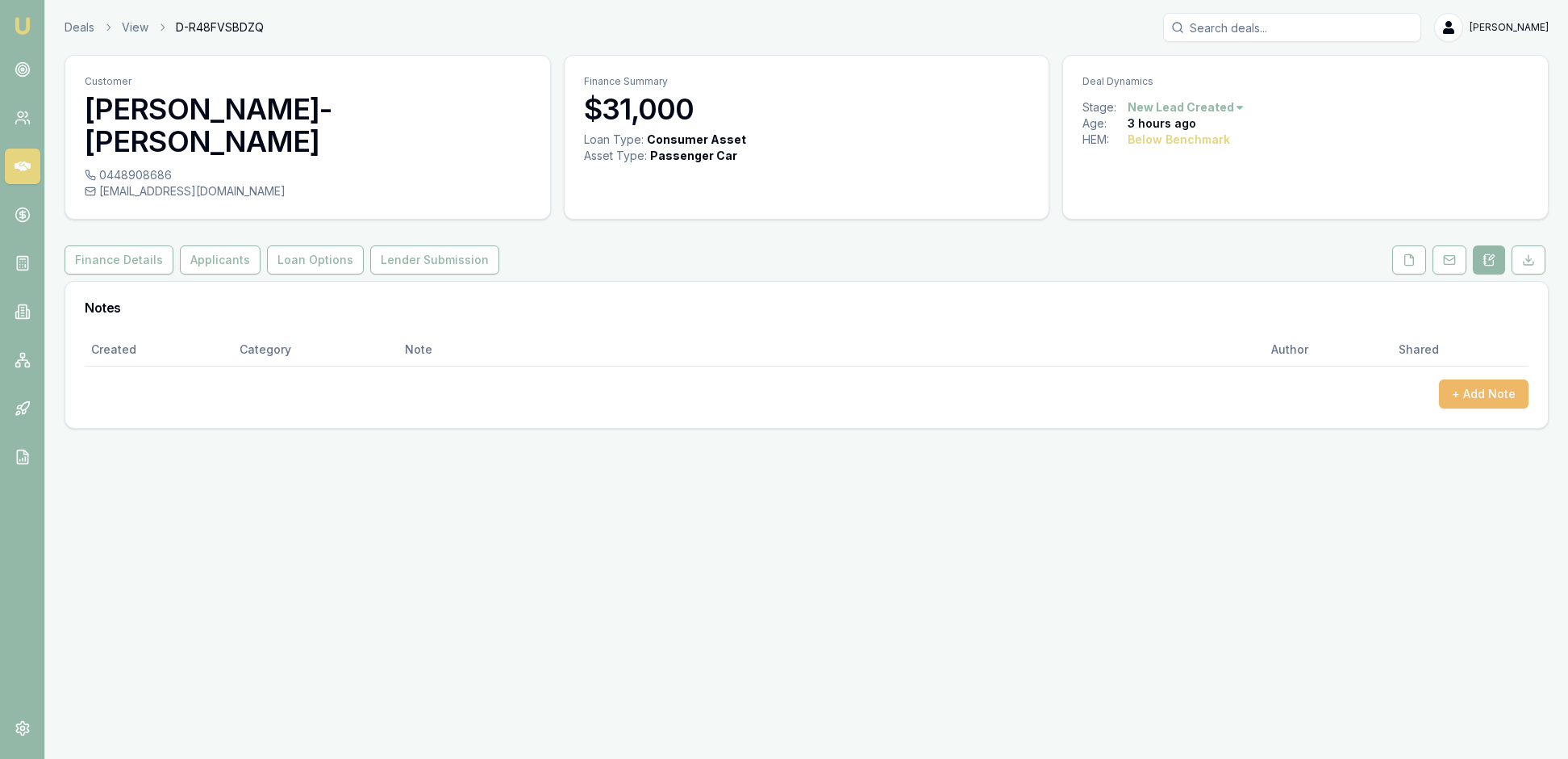
click at [1463, 405] on button "+ Add Note" at bounding box center [1484, 393] width 90 height 29
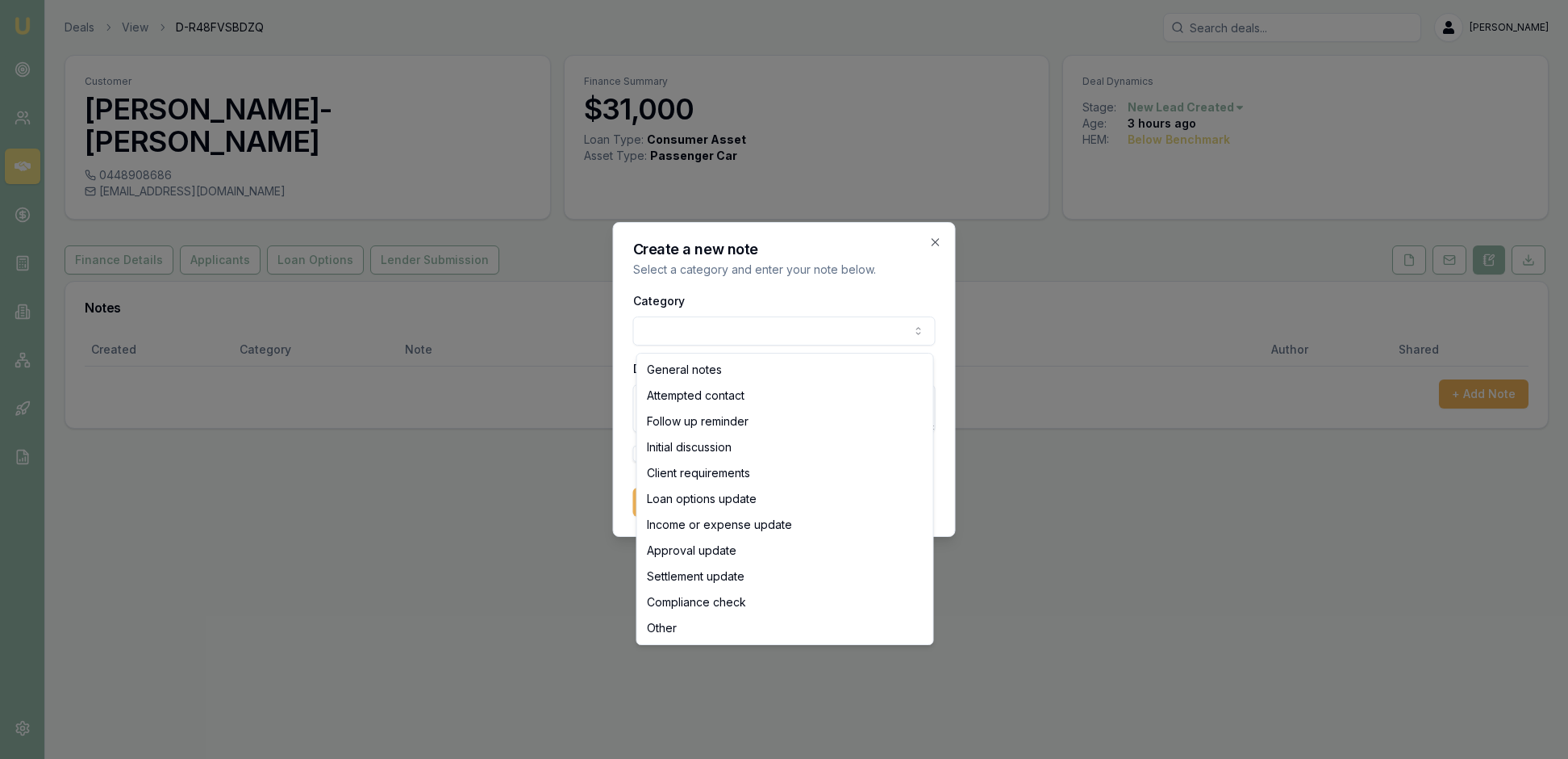
click at [910, 328] on body "Emu Broker Deals View D-R48FVSBDZQ Rachael Connors Toggle Menu Customer CONNOR …" at bounding box center [784, 380] width 1568 height 759
select select "INITIAL_DISCUSSION"
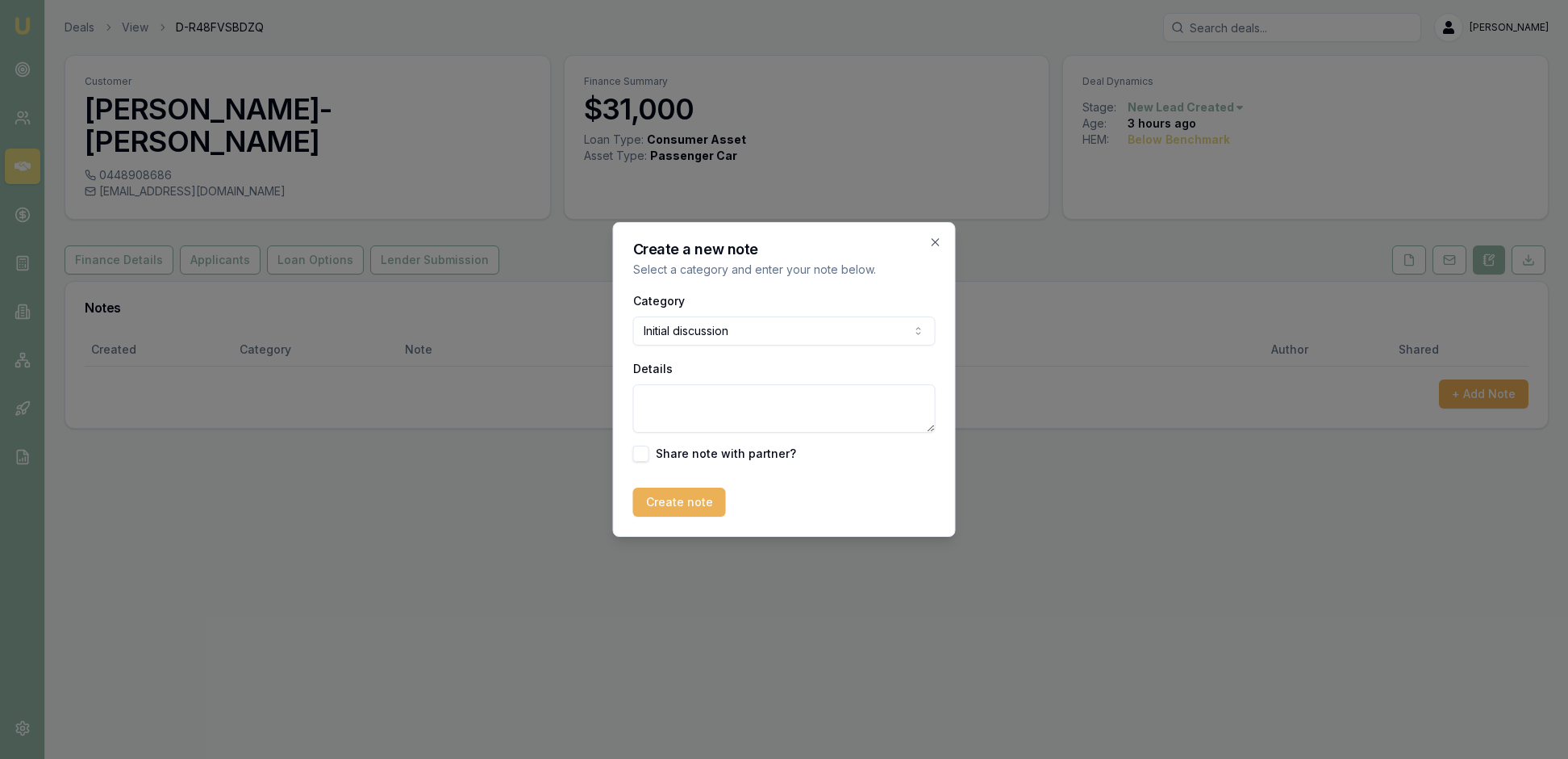
click at [676, 412] on textarea "Details" at bounding box center [784, 408] width 302 height 48
type textarea "Connor bought a car from a dealer last year, he was sold a car that was complet…"
click at [692, 516] on button "Create note" at bounding box center [680, 502] width 93 height 29
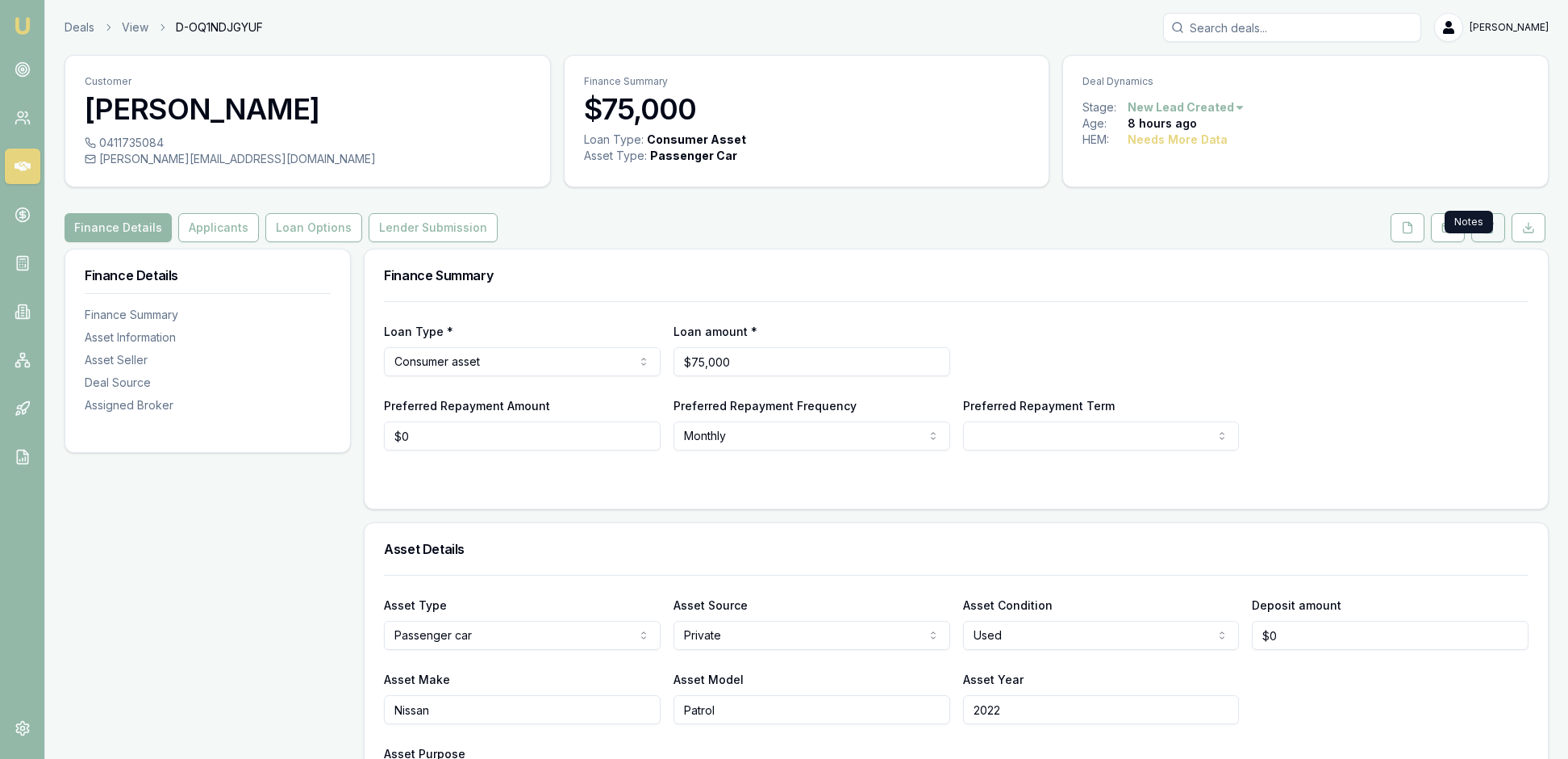
click at [1482, 234] on icon at bounding box center [1488, 228] width 13 height 13
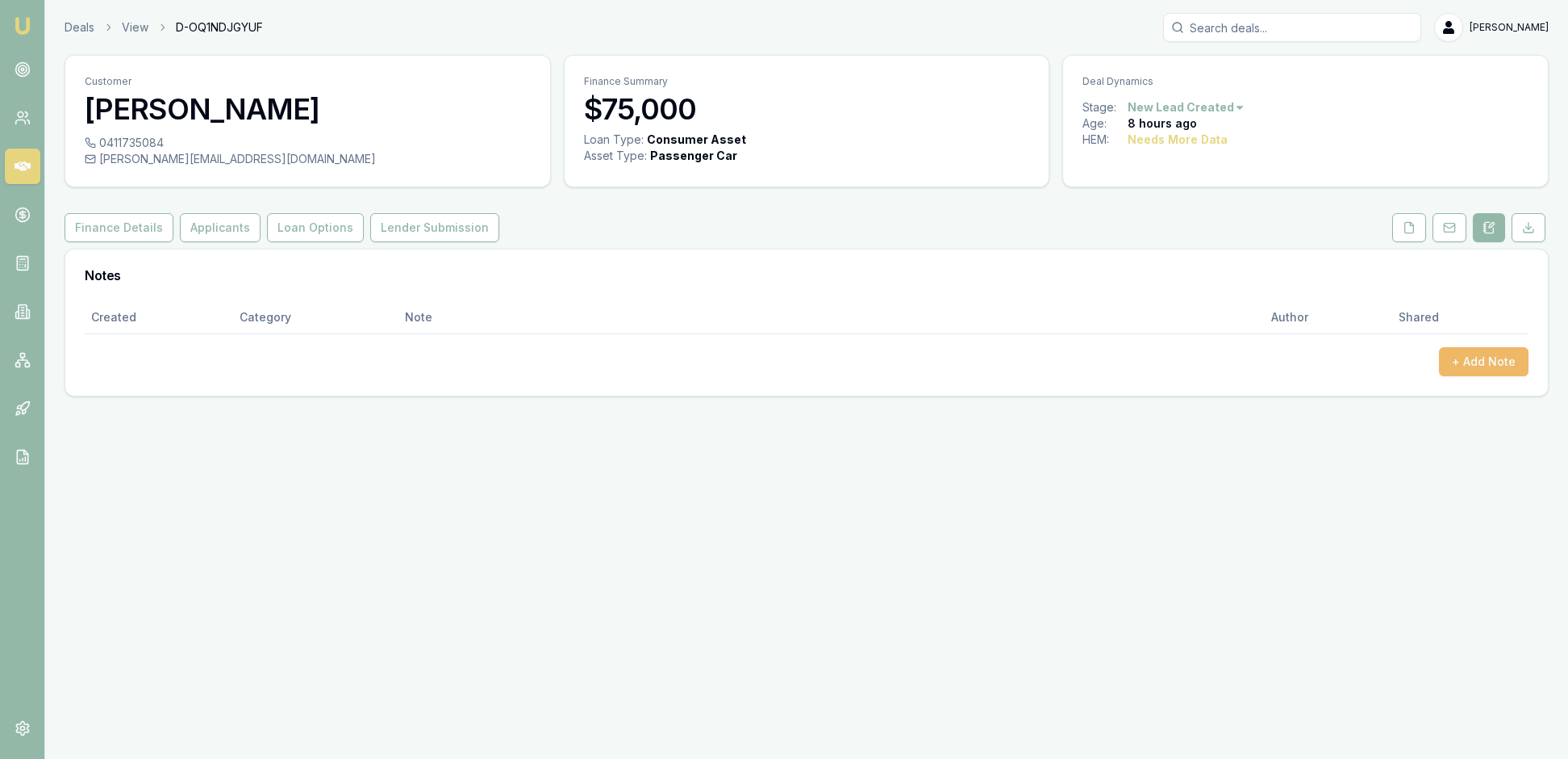
click at [1476, 376] on button "+ Add Note" at bounding box center [1484, 361] width 90 height 29
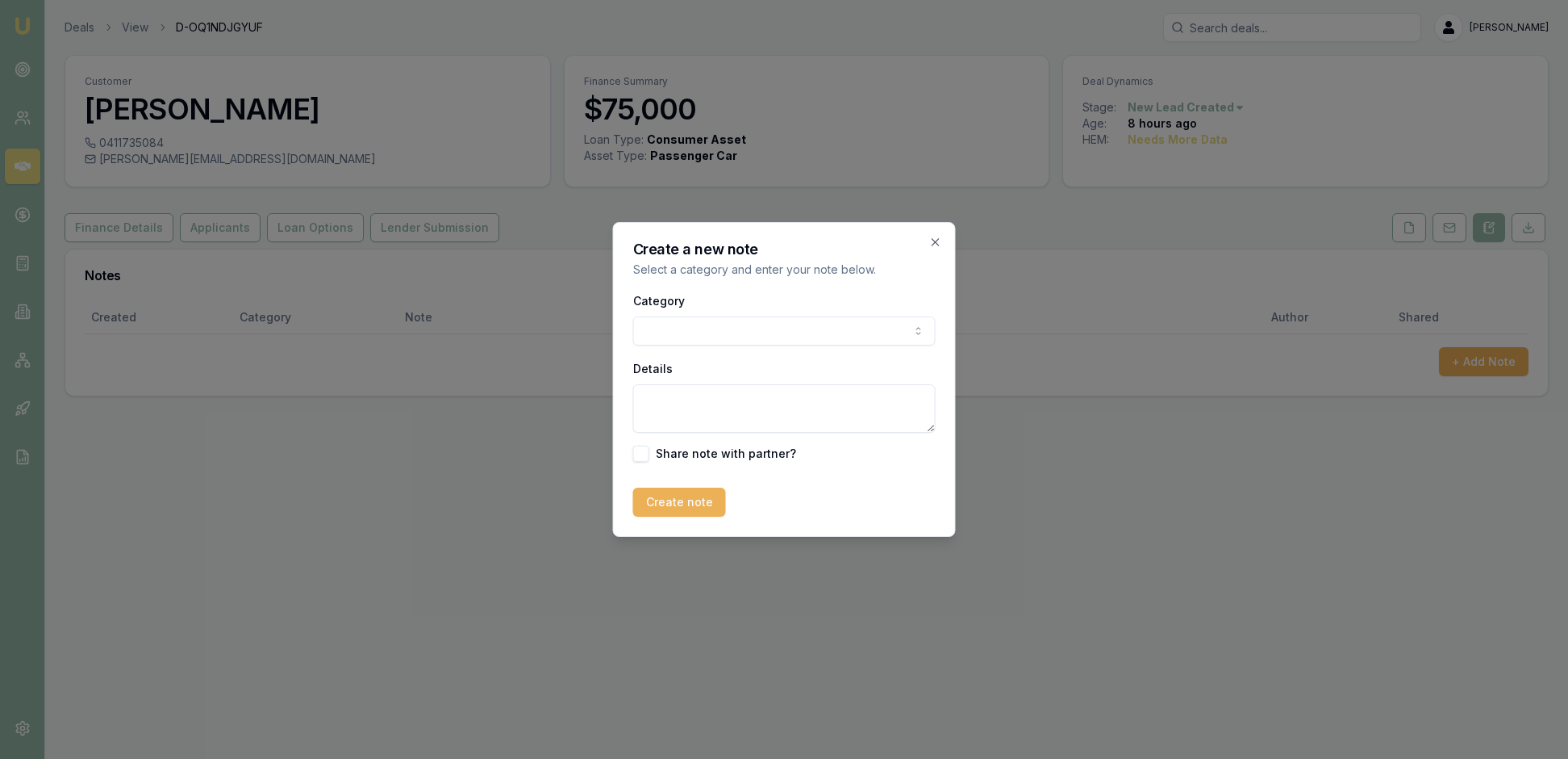
click at [917, 330] on body "Emu Broker Deals View D-OQ1NDJGYUF Rachael Connors Toggle Menu Customer Chantel…" at bounding box center [784, 380] width 1568 height 759
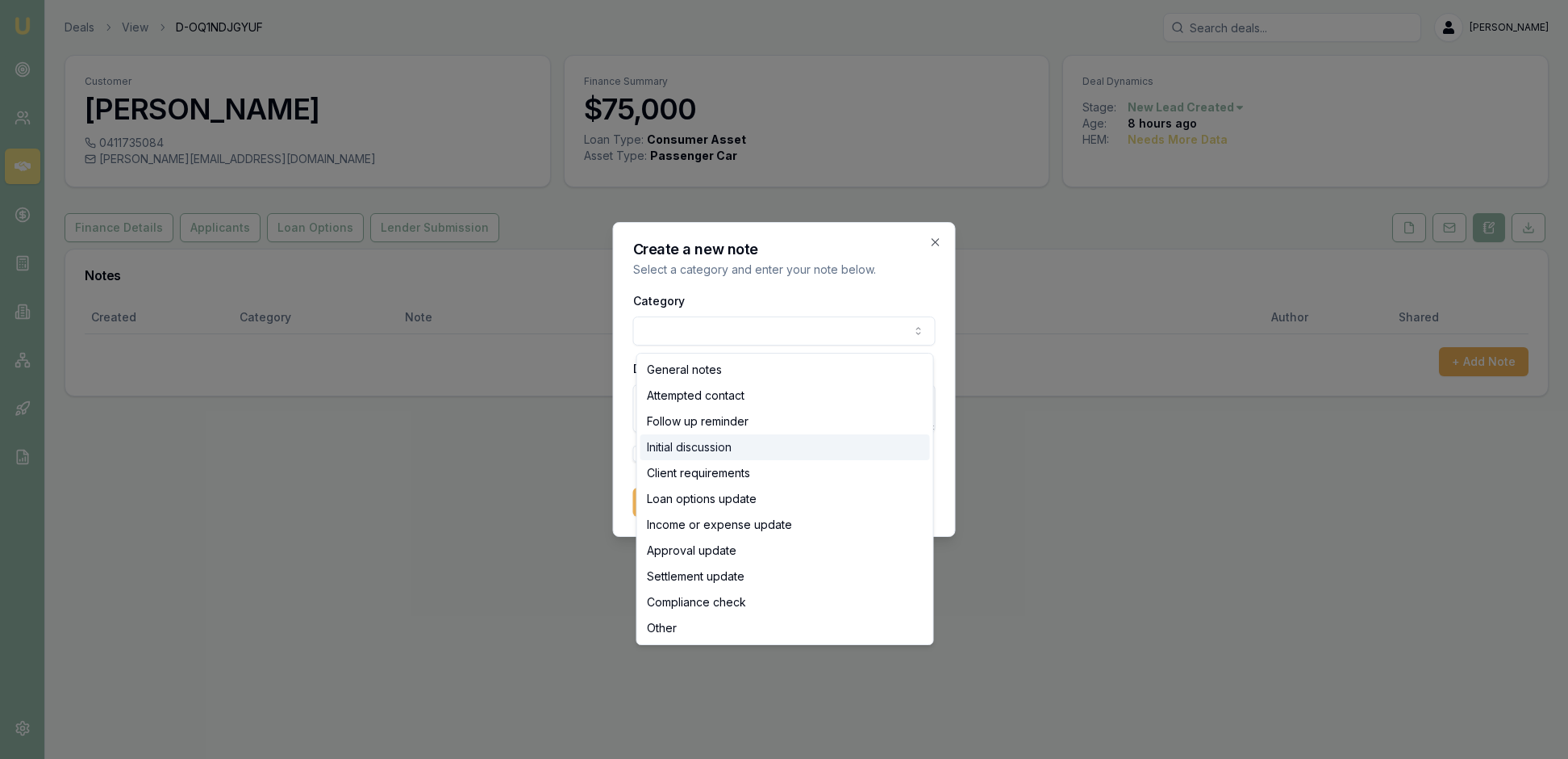
select select "INITIAL_DISCUSSION"
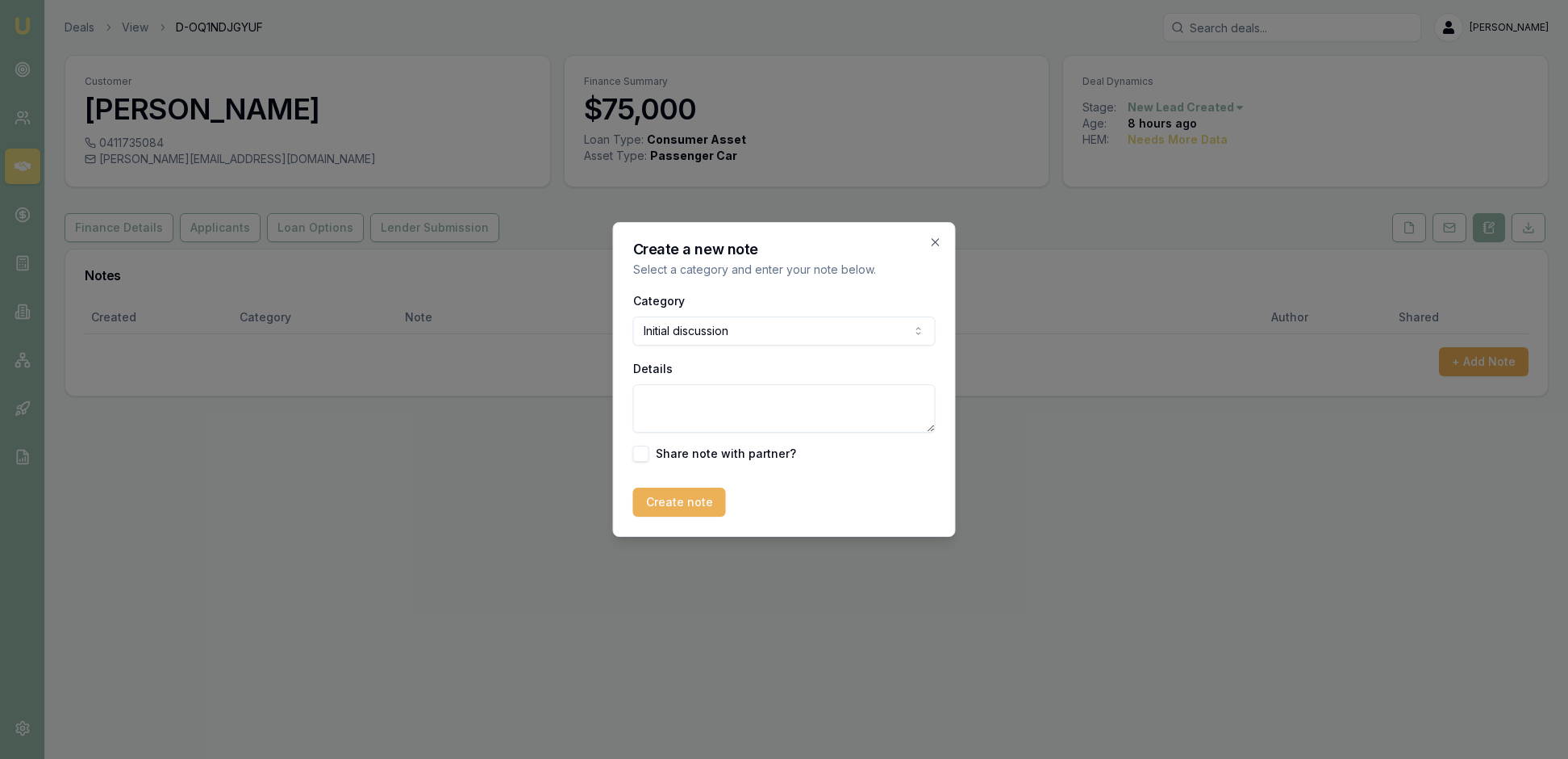
click at [640, 413] on textarea "Details" at bounding box center [784, 408] width 302 height 48
type textarea "Spoke to Chantel, she was feeding her kids, I will email her and chat to her to…"
click at [692, 516] on button "Create note" at bounding box center [680, 502] width 93 height 29
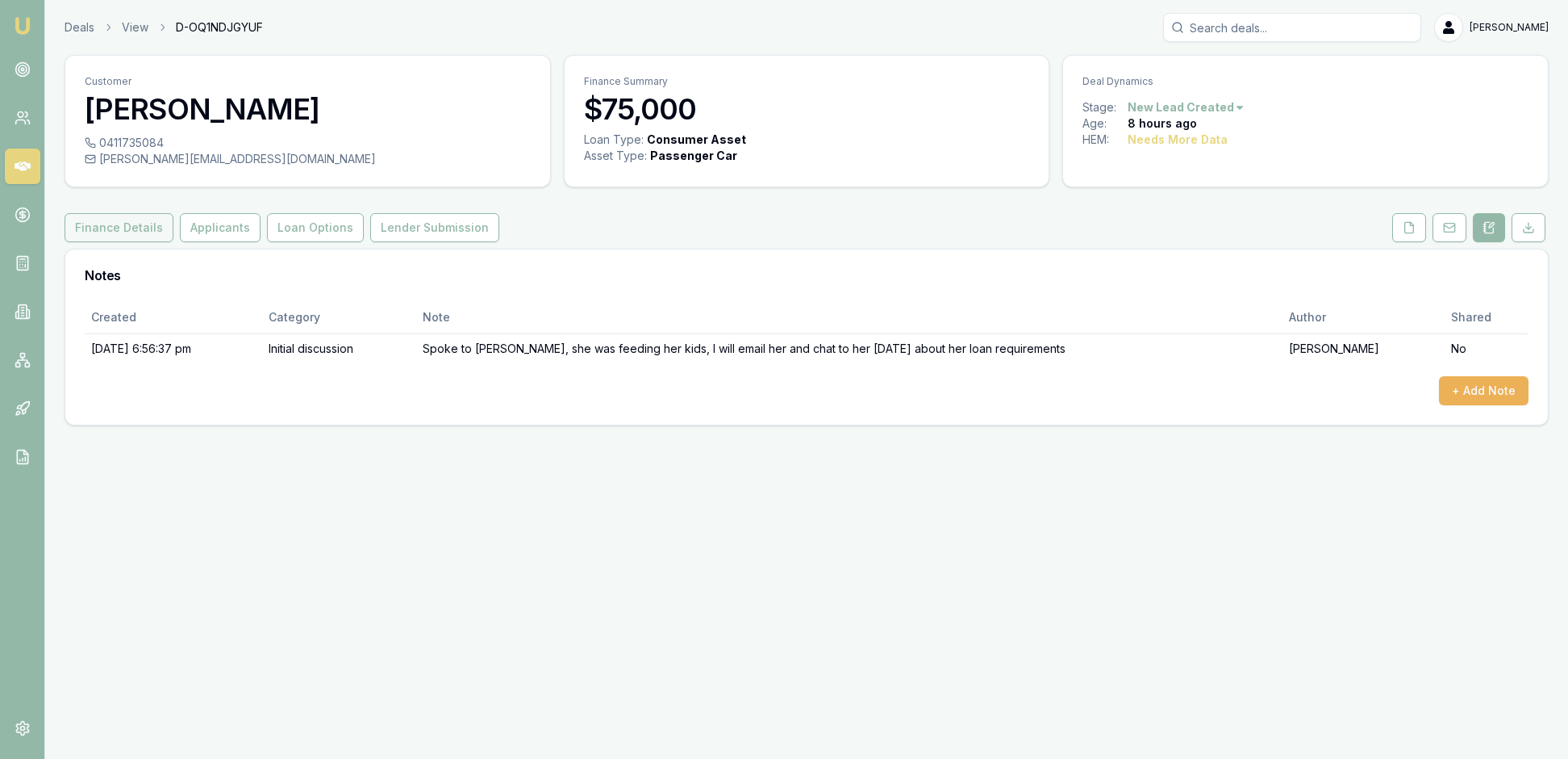
click at [158, 243] on button "Finance Details" at bounding box center [119, 227] width 109 height 29
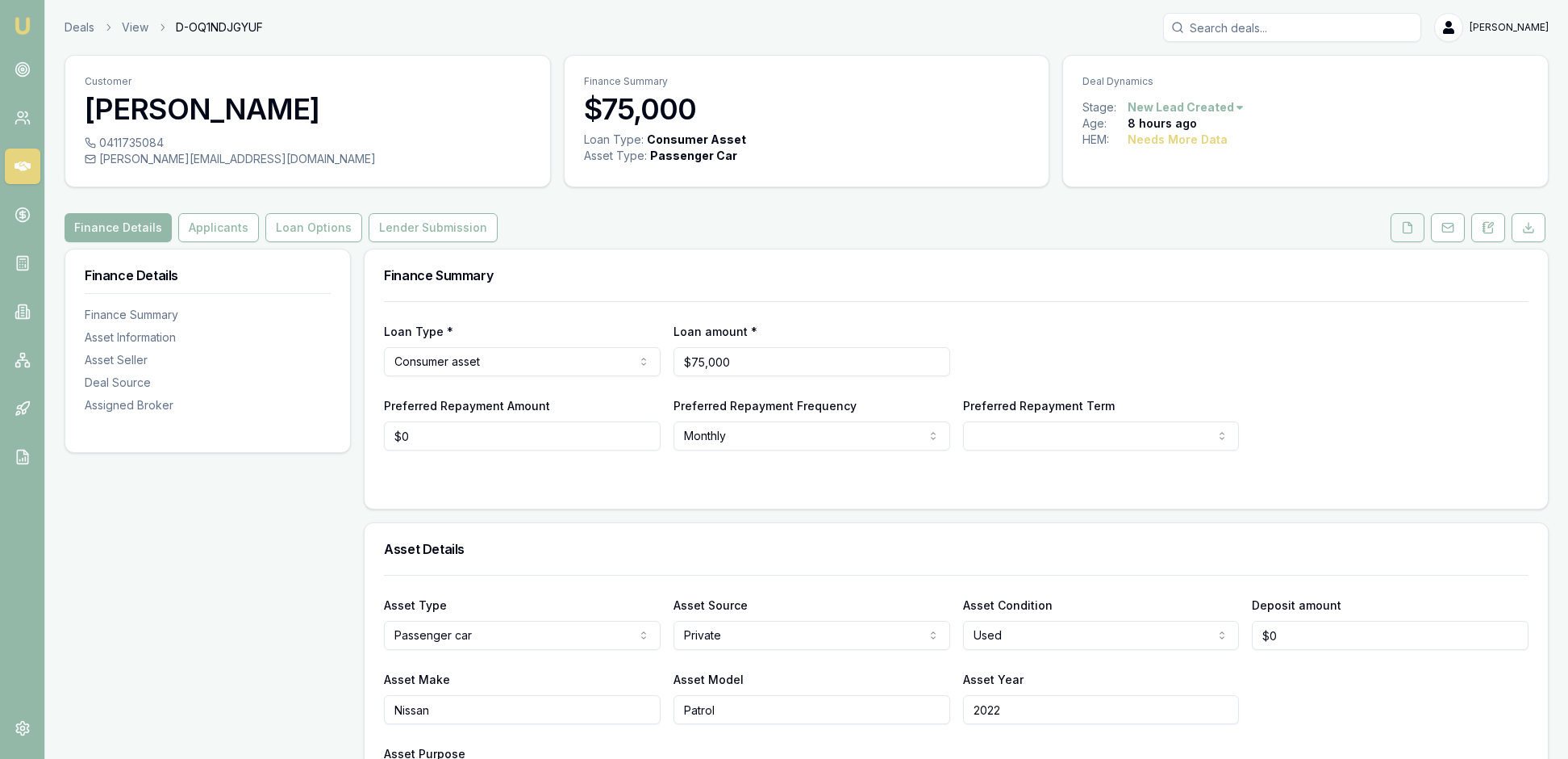
click at [1401, 234] on icon at bounding box center [1408, 228] width 13 height 13
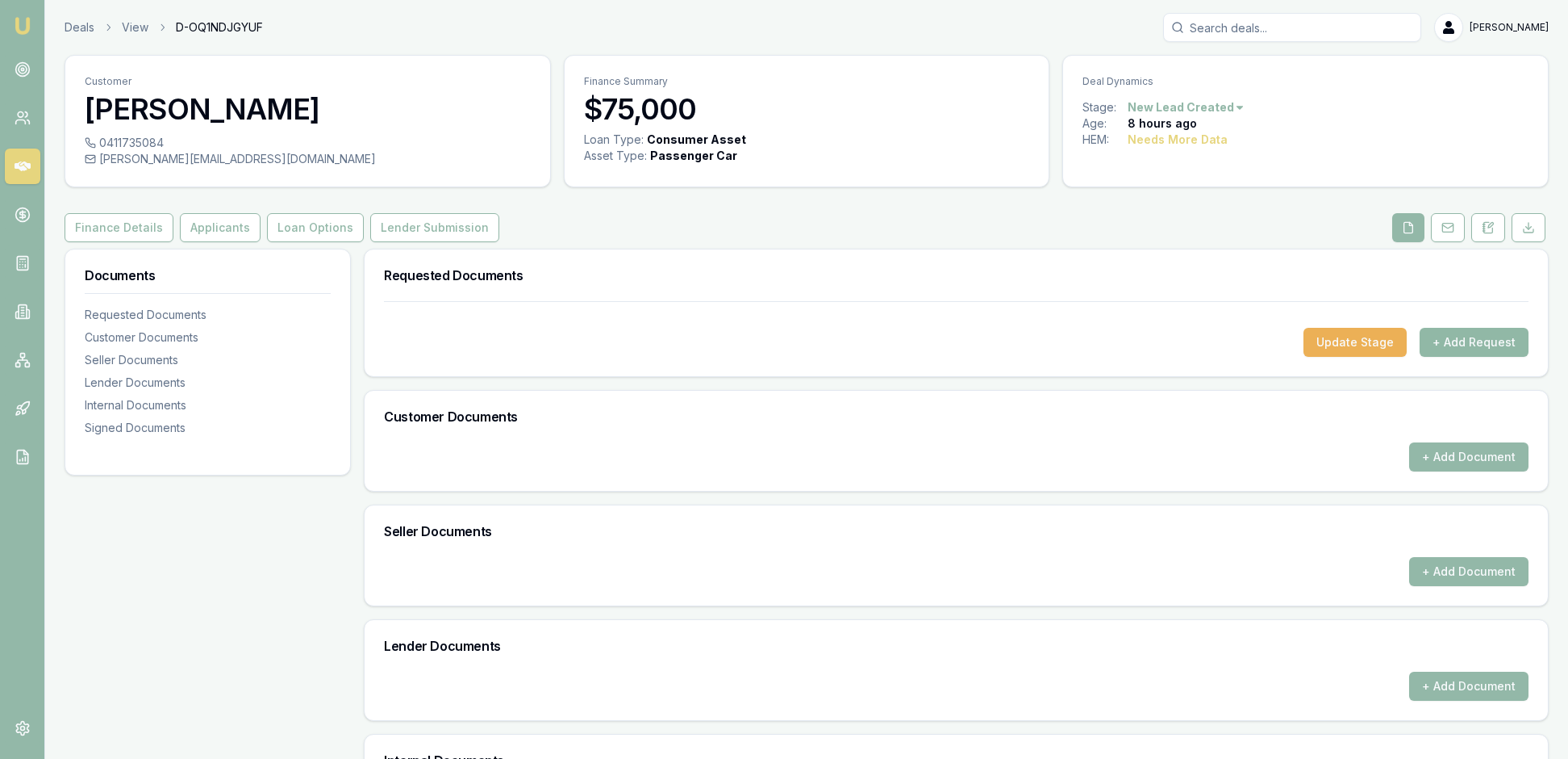
click at [1452, 356] on button "+ Add Request" at bounding box center [1475, 342] width 109 height 29
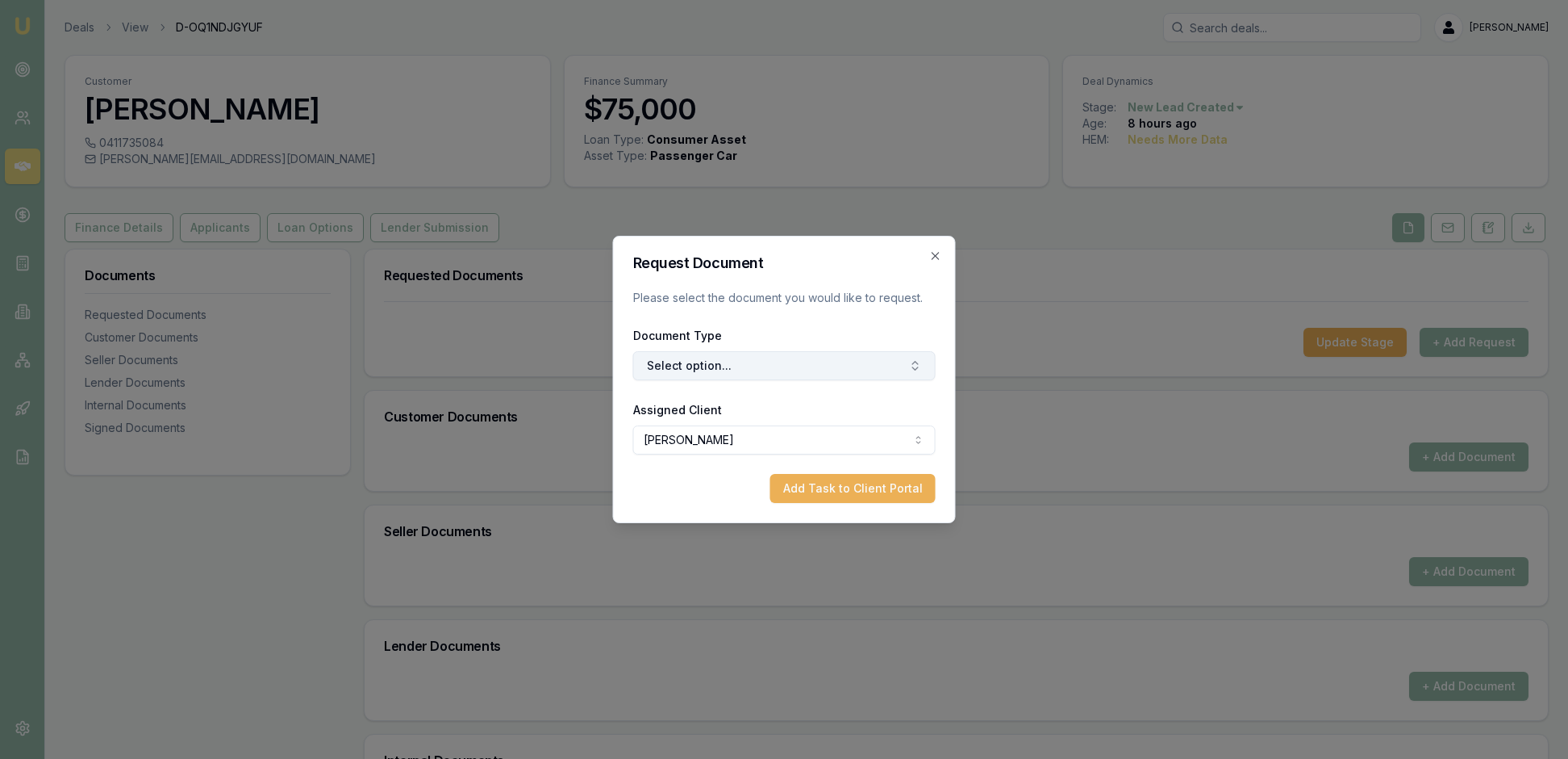
click at [915, 365] on icon "button" at bounding box center [916, 366] width 13 height 13
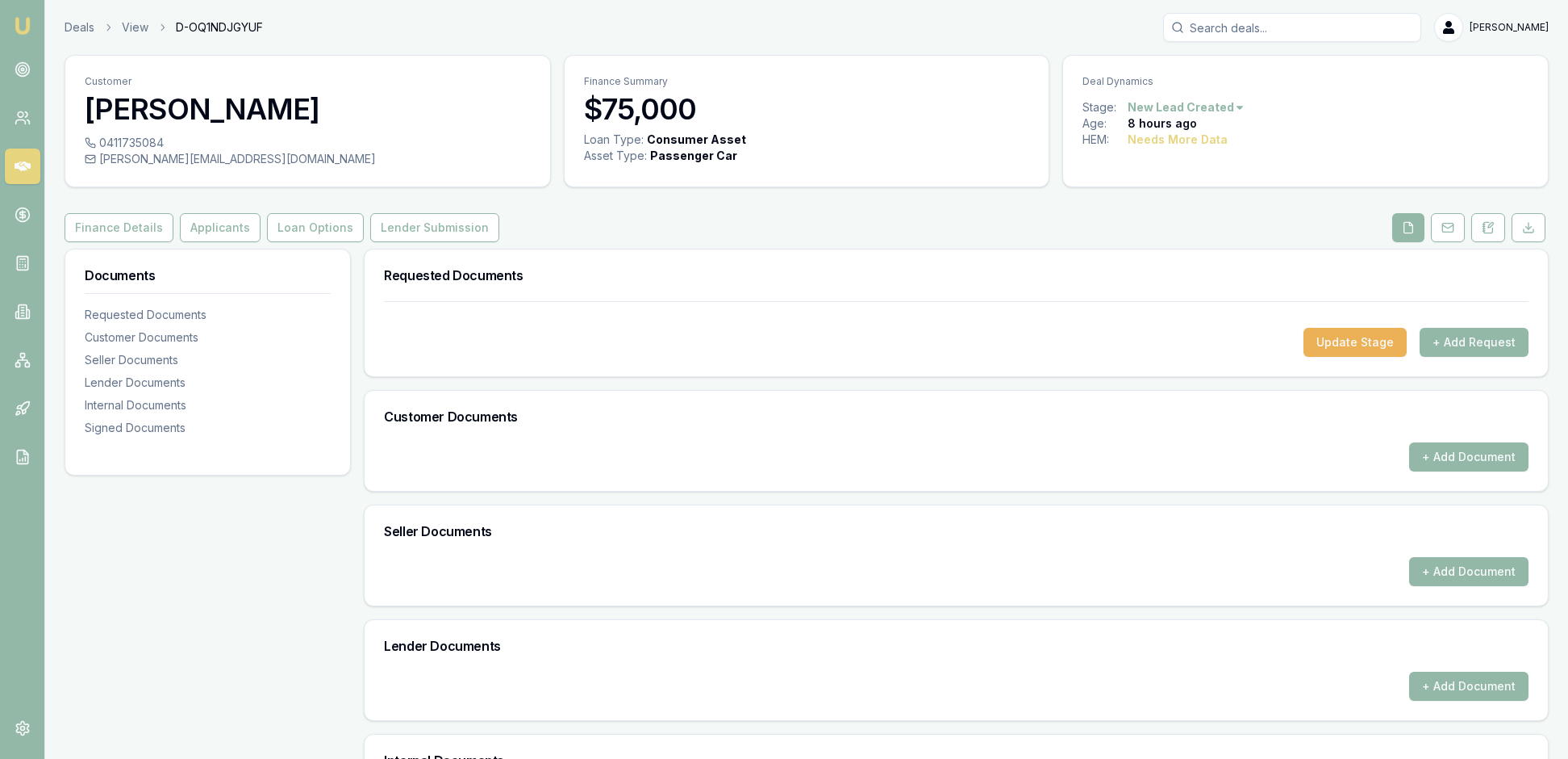
click at [44, 74] on nav "Emu Broker" at bounding box center [22, 243] width 44 height 488
click at [15, 74] on link at bounding box center [22, 69] width 35 height 35
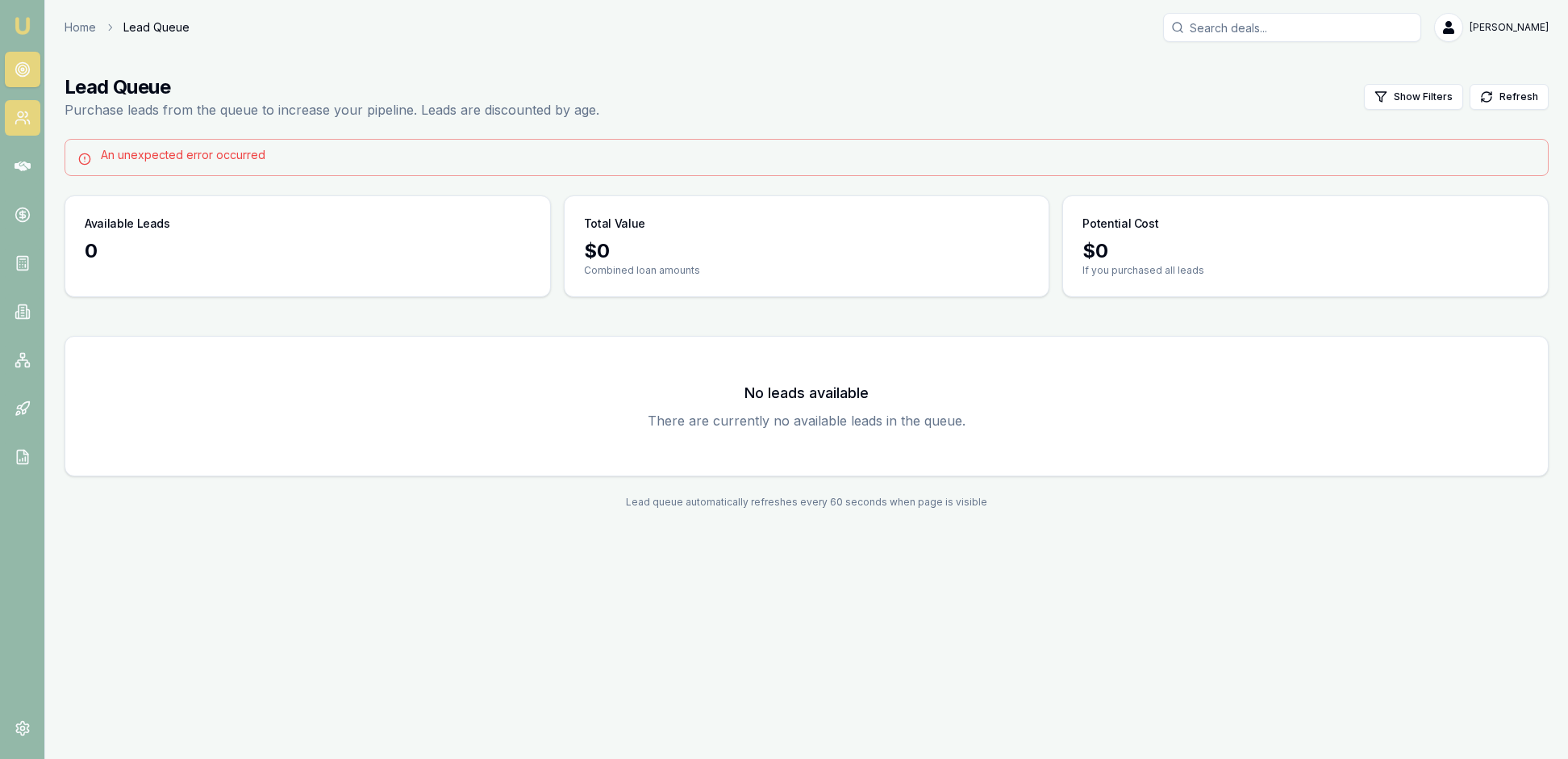
click at [22, 126] on icon at bounding box center [22, 118] width 16 height 16
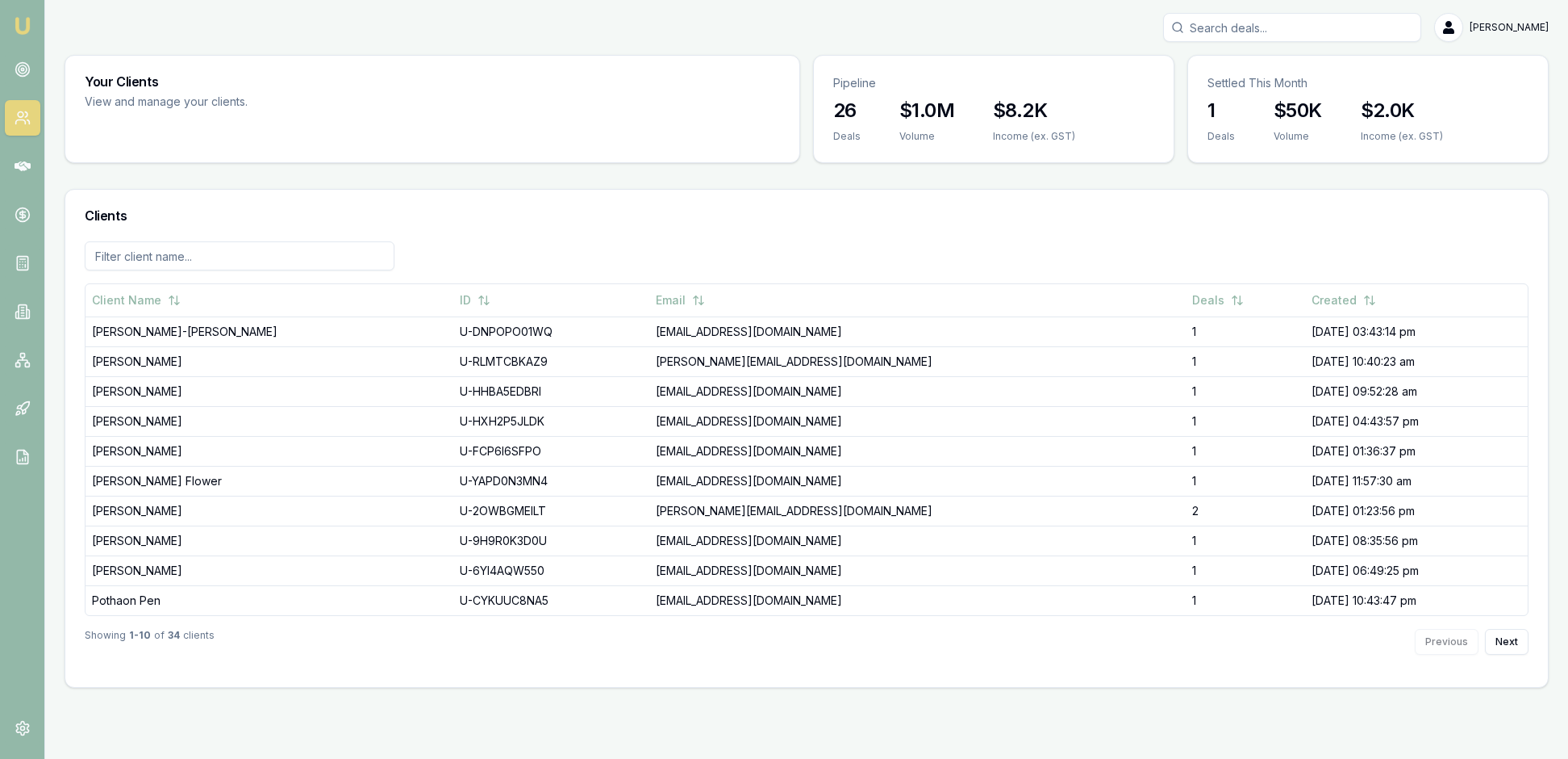
click at [24, 26] on img at bounding box center [22, 25] width 19 height 19
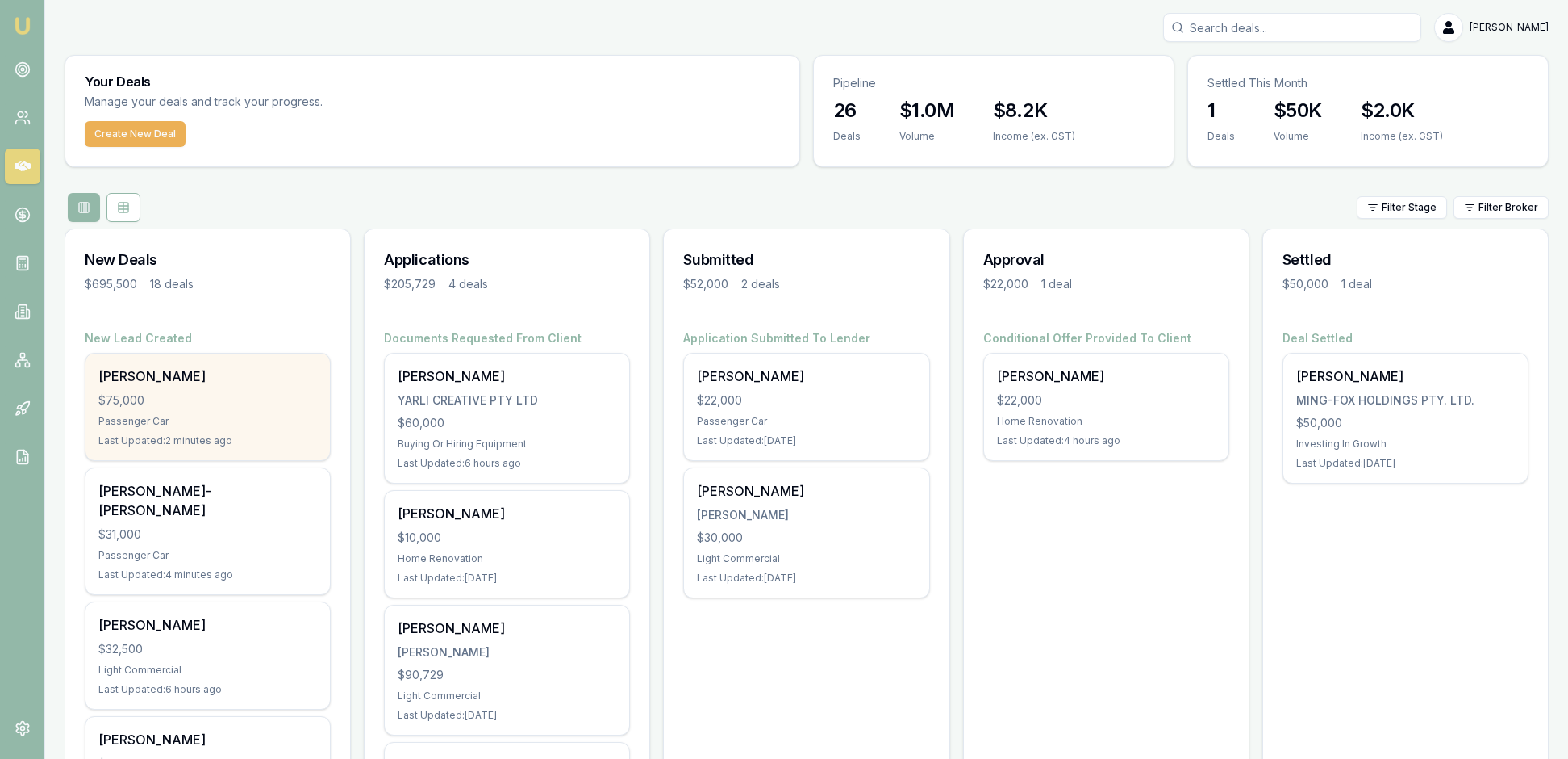
click at [278, 408] on div "$75,000" at bounding box center [207, 400] width 218 height 16
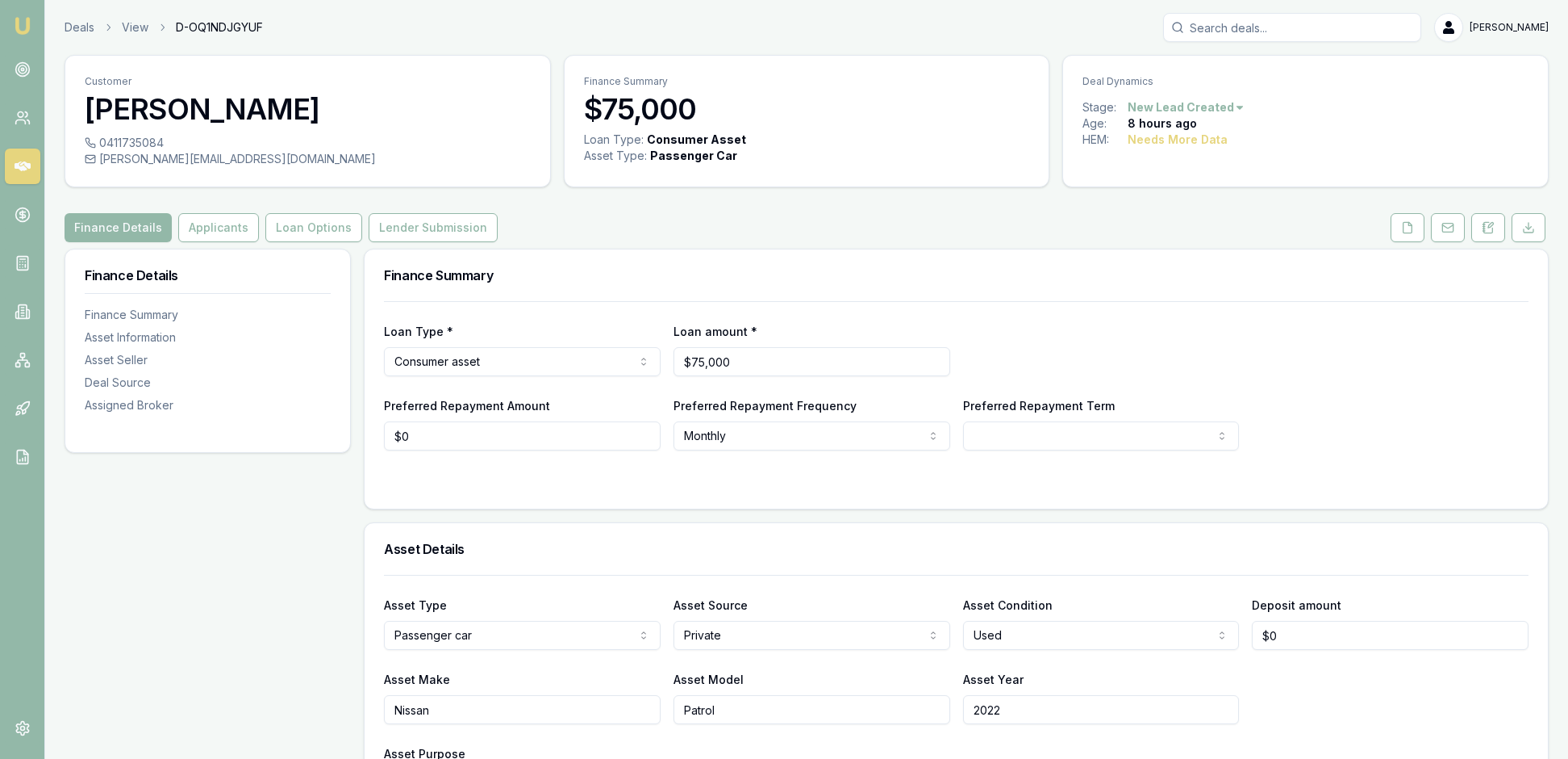
click at [28, 22] on img at bounding box center [22, 25] width 19 height 19
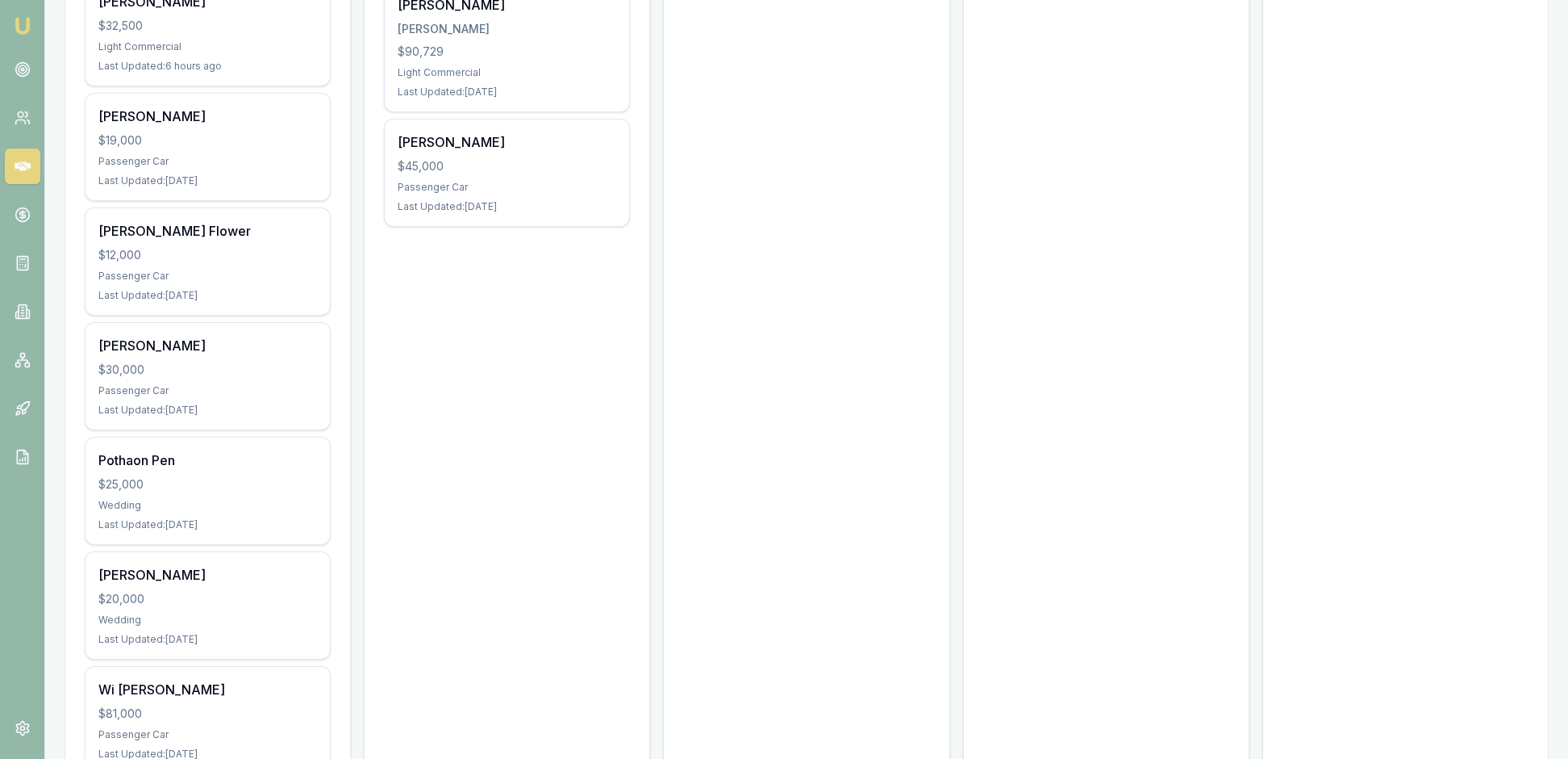
scroll to position [607, 0]
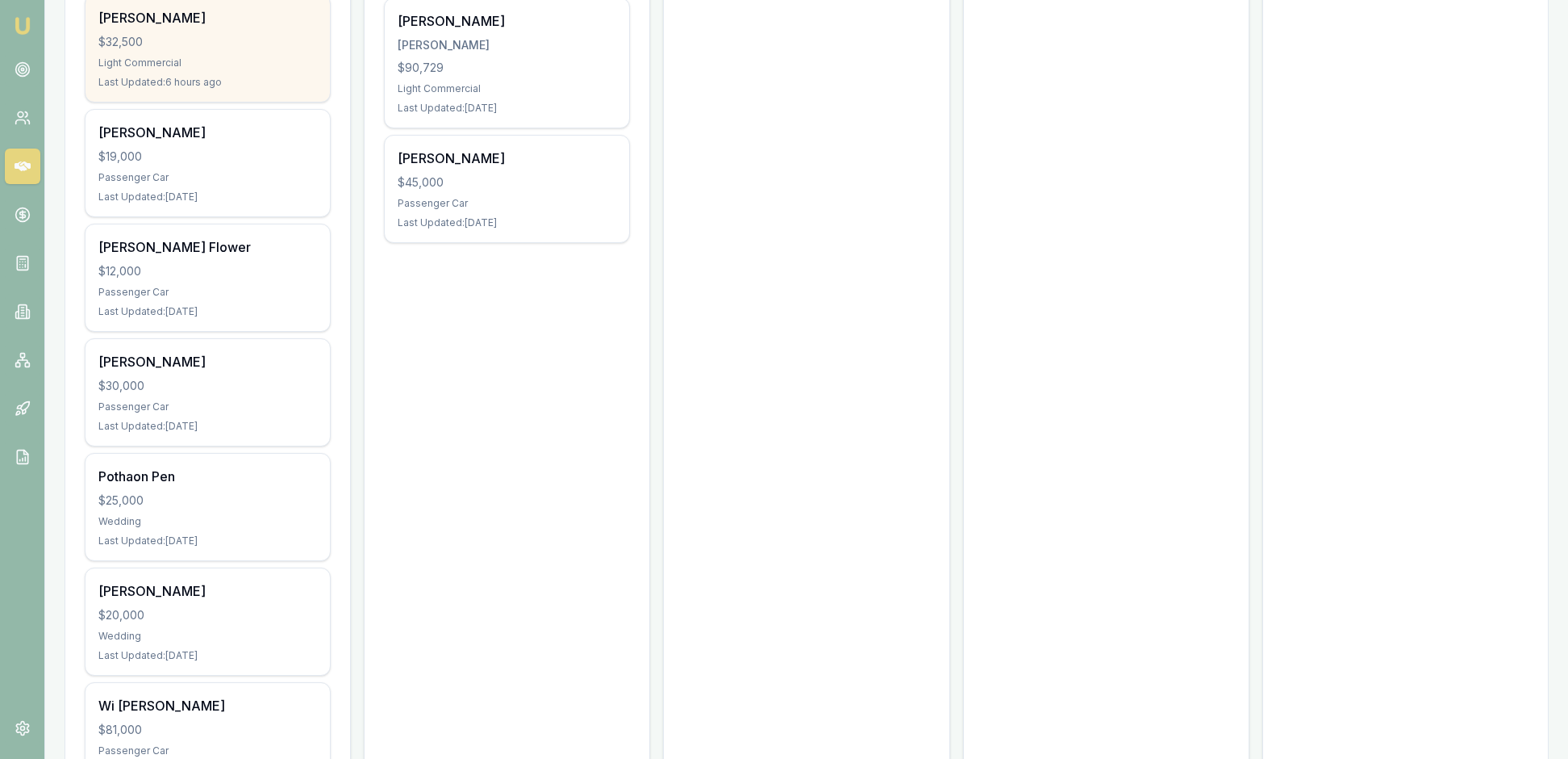
click at [202, 50] on div "$32,500" at bounding box center [207, 42] width 218 height 16
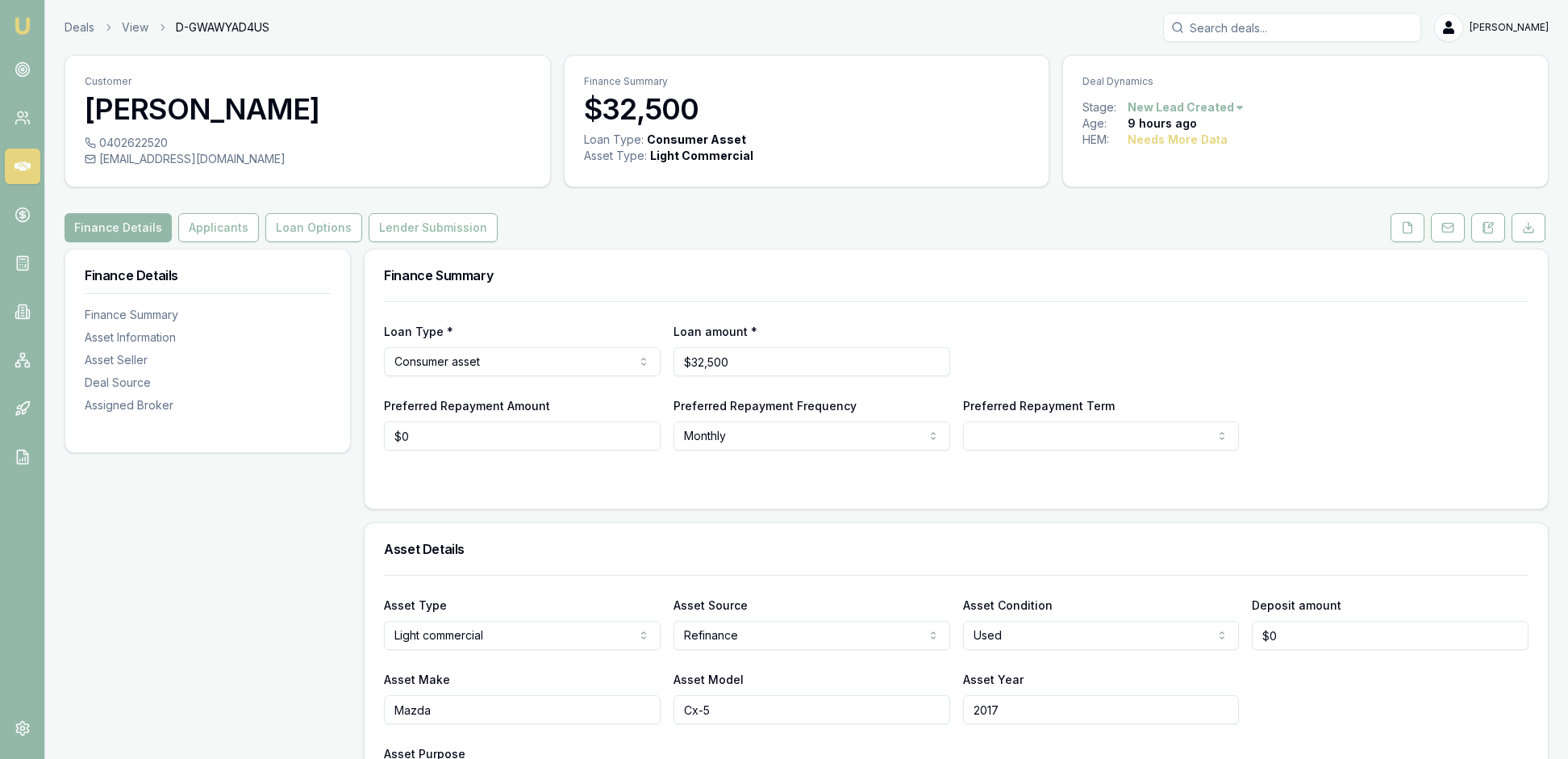
click at [1043, 35] on div "Deals View D-GWAWYAD4US [PERSON_NAME]" at bounding box center [807, 27] width 1485 height 29
